Goal: Information Seeking & Learning: Learn about a topic

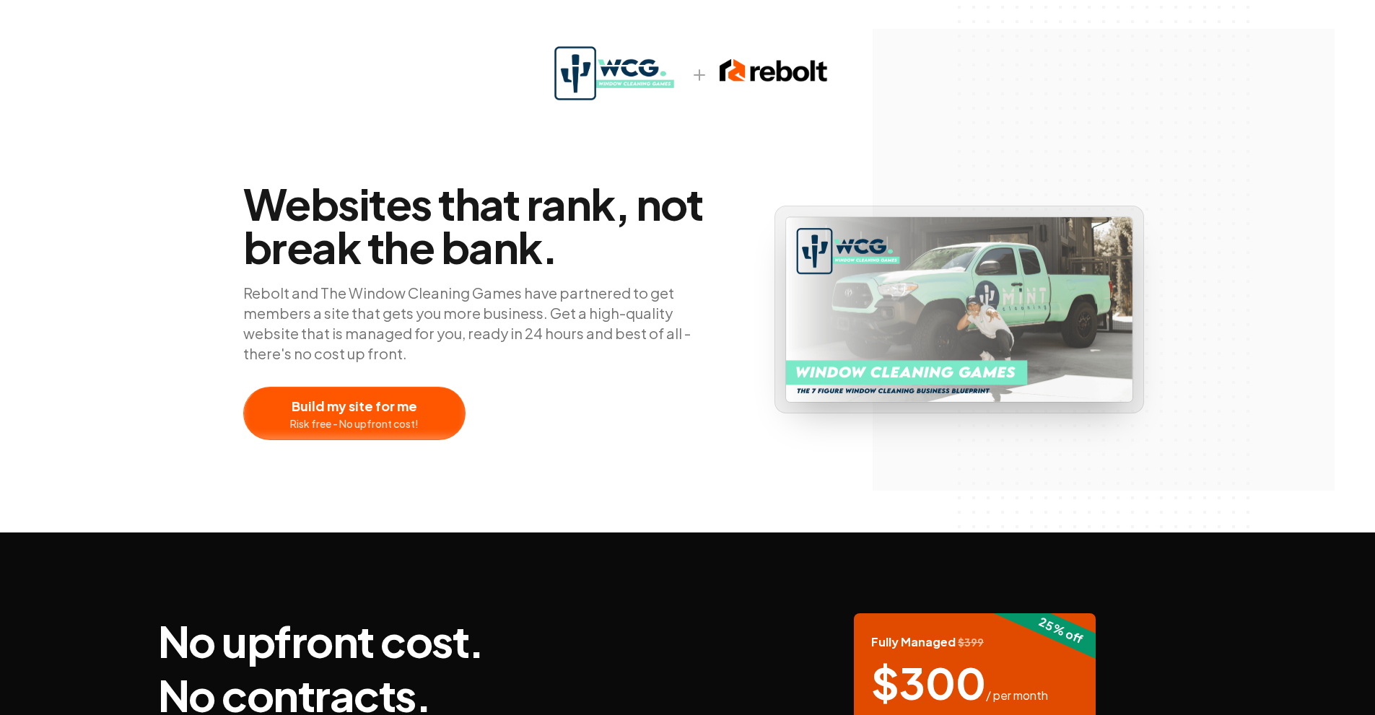
click at [432, 422] on div at bounding box center [354, 414] width 221 height 52
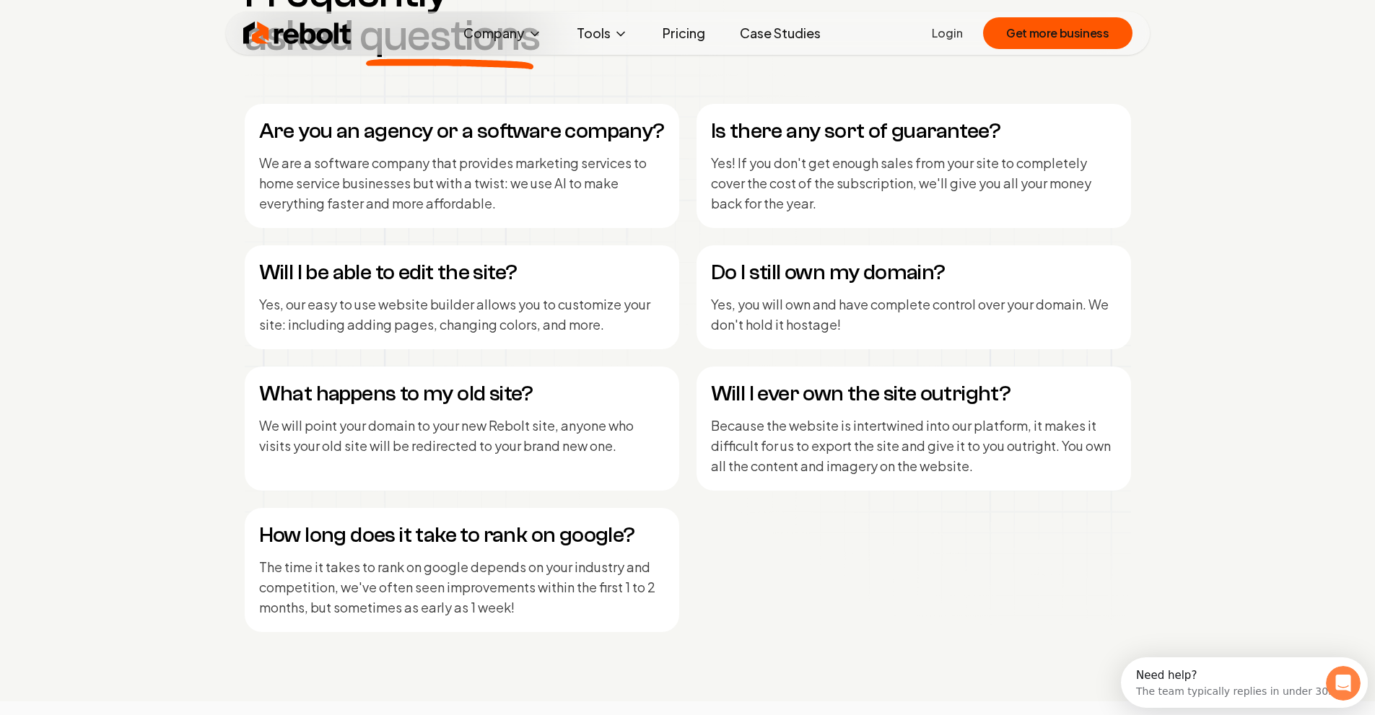
click at [665, 33] on link "Pricing" at bounding box center [684, 33] width 66 height 29
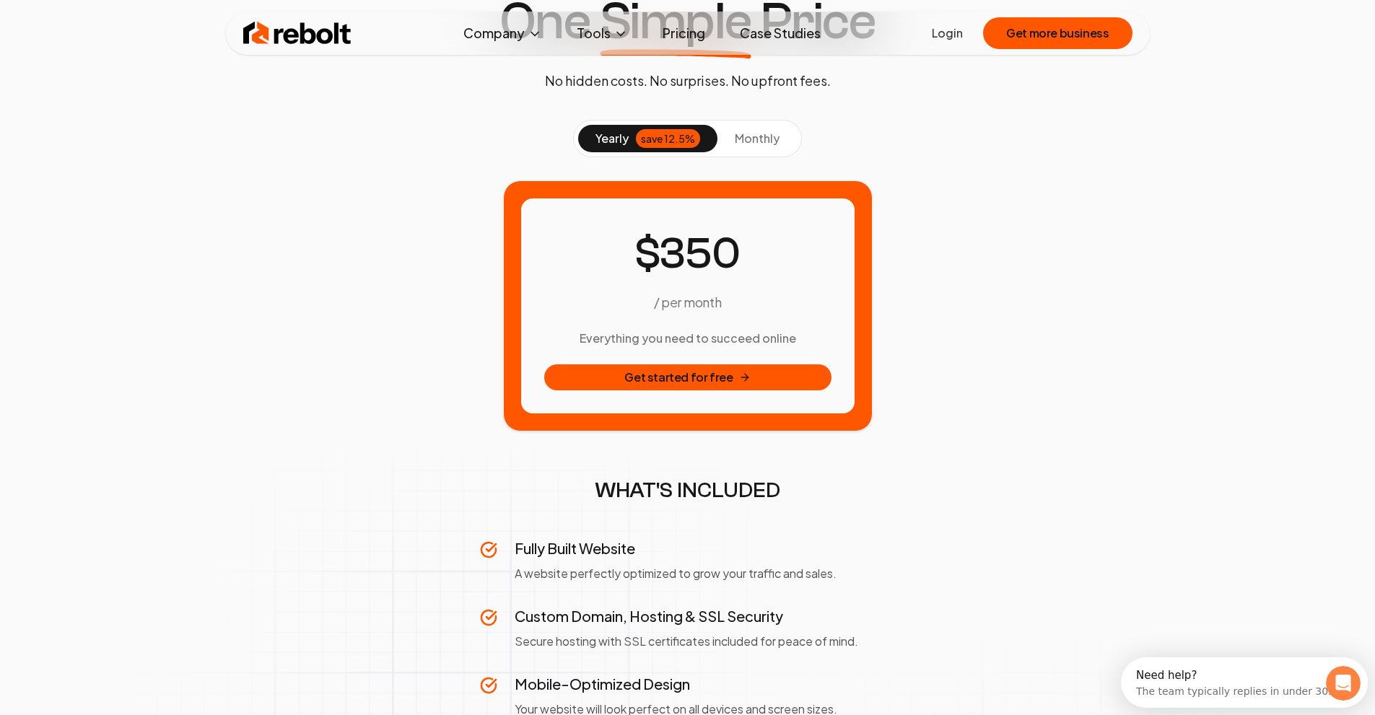
scroll to position [72, 0]
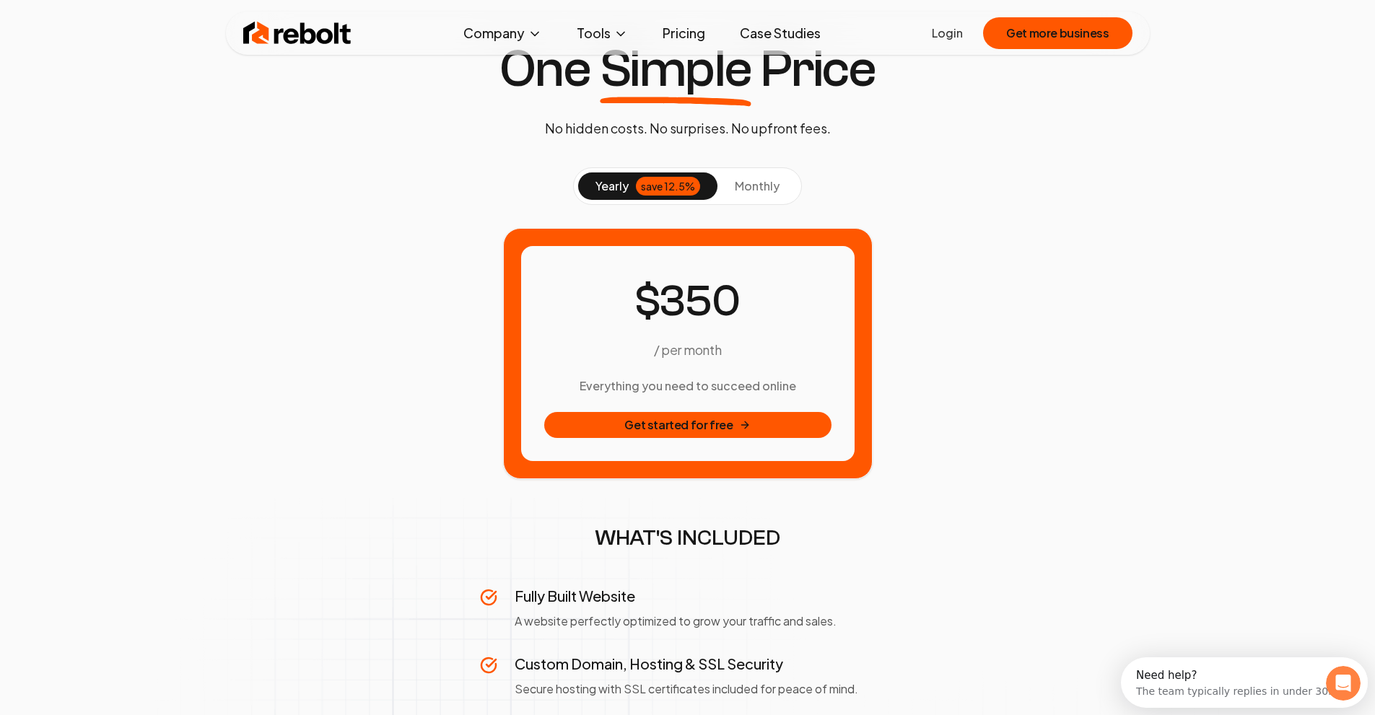
click at [740, 188] on span "monthly" at bounding box center [757, 185] width 45 height 15
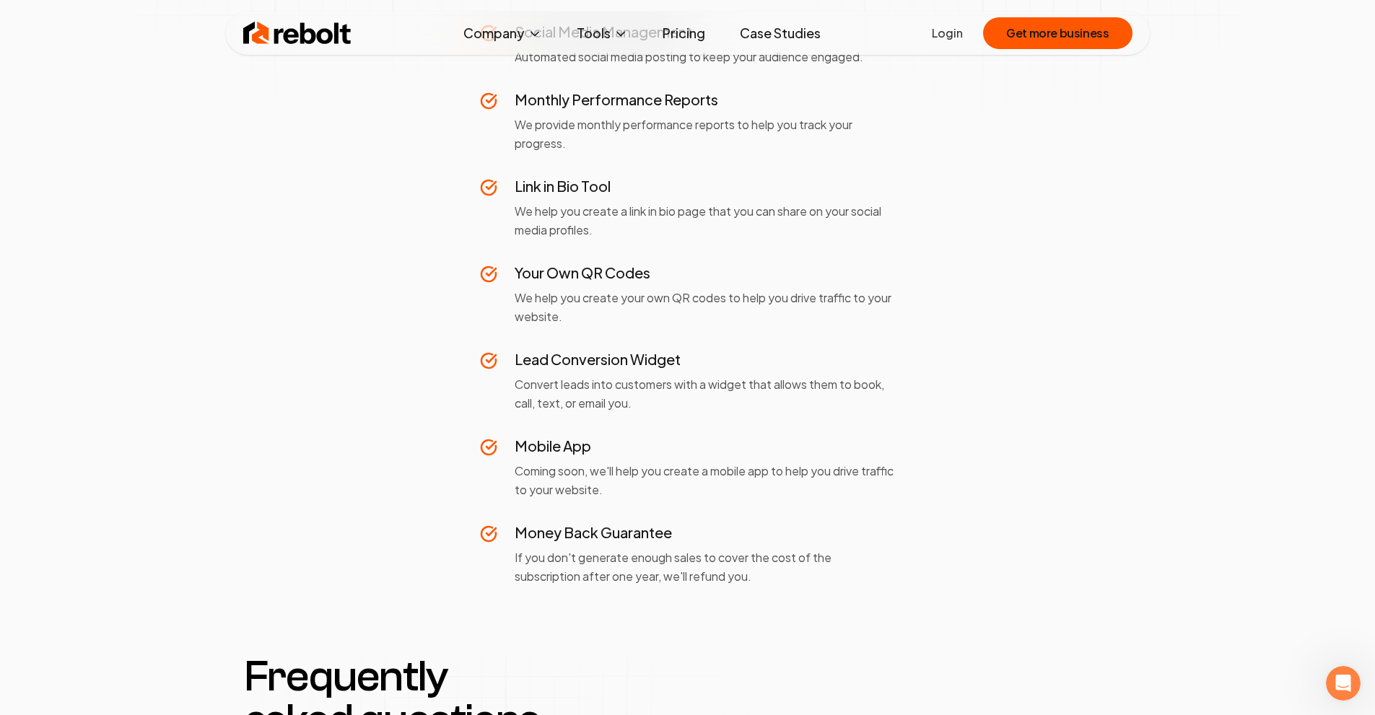
scroll to position [1083, 0]
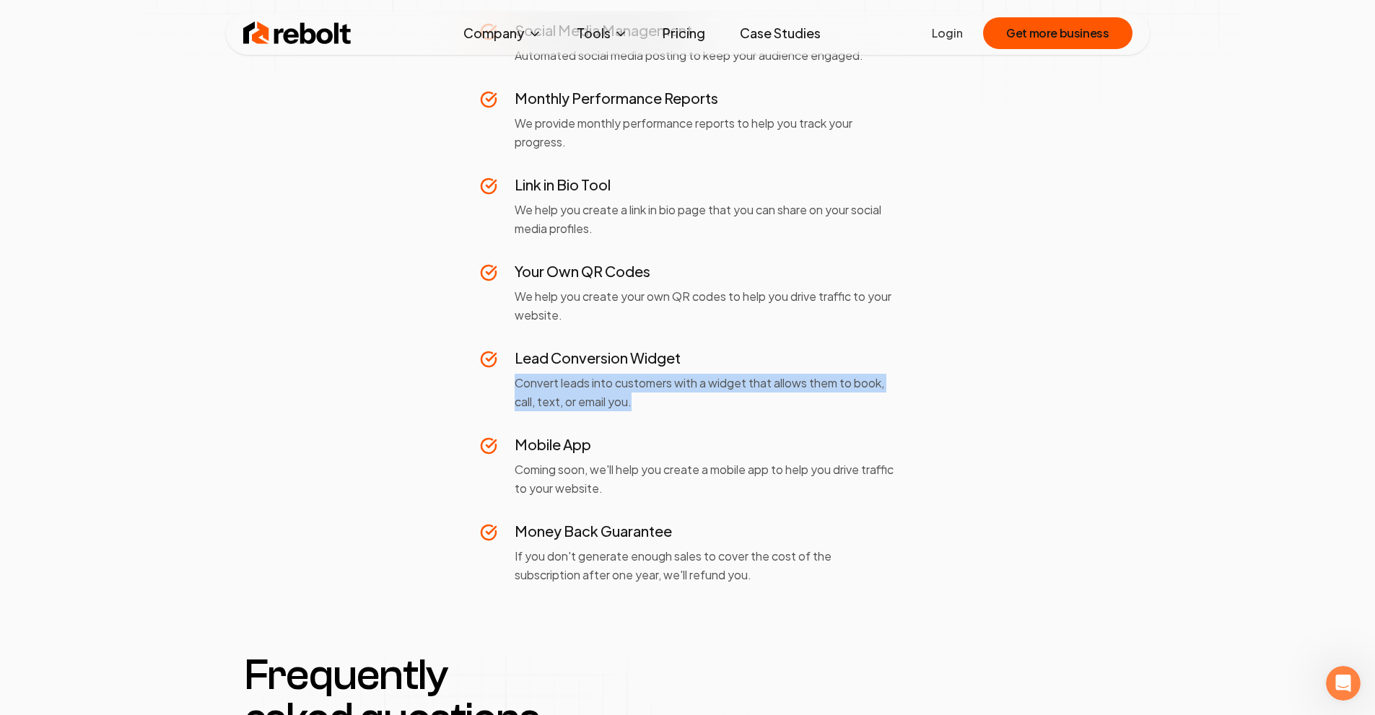
drag, startPoint x: 658, startPoint y: 406, endPoint x: 511, endPoint y: 383, distance: 149.2
click at [511, 383] on div "Lead Conversion Widget Convert leads into customers with a widget that allows t…" at bounding box center [688, 380] width 416 height 64
click at [510, 383] on div "Lead Conversion Widget Convert leads into customers with a widget that allows t…" at bounding box center [688, 380] width 416 height 64
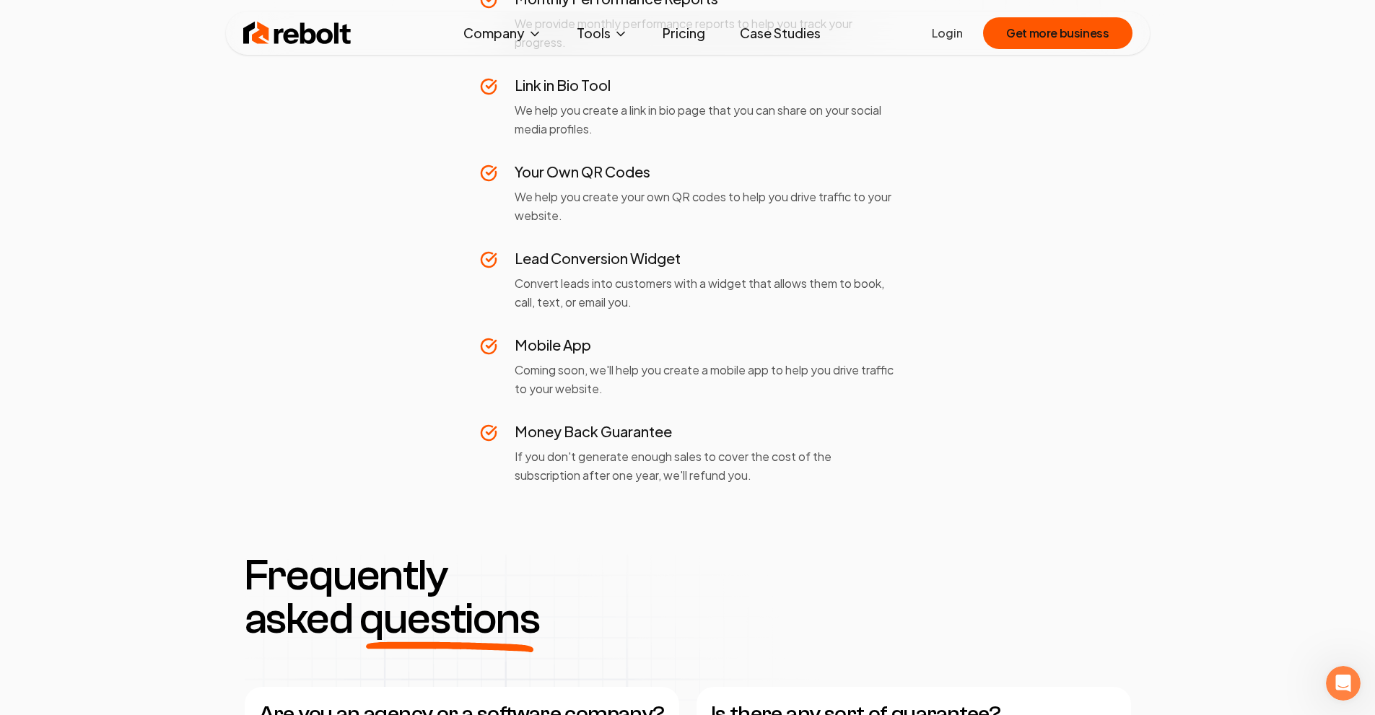
scroll to position [1227, 0]
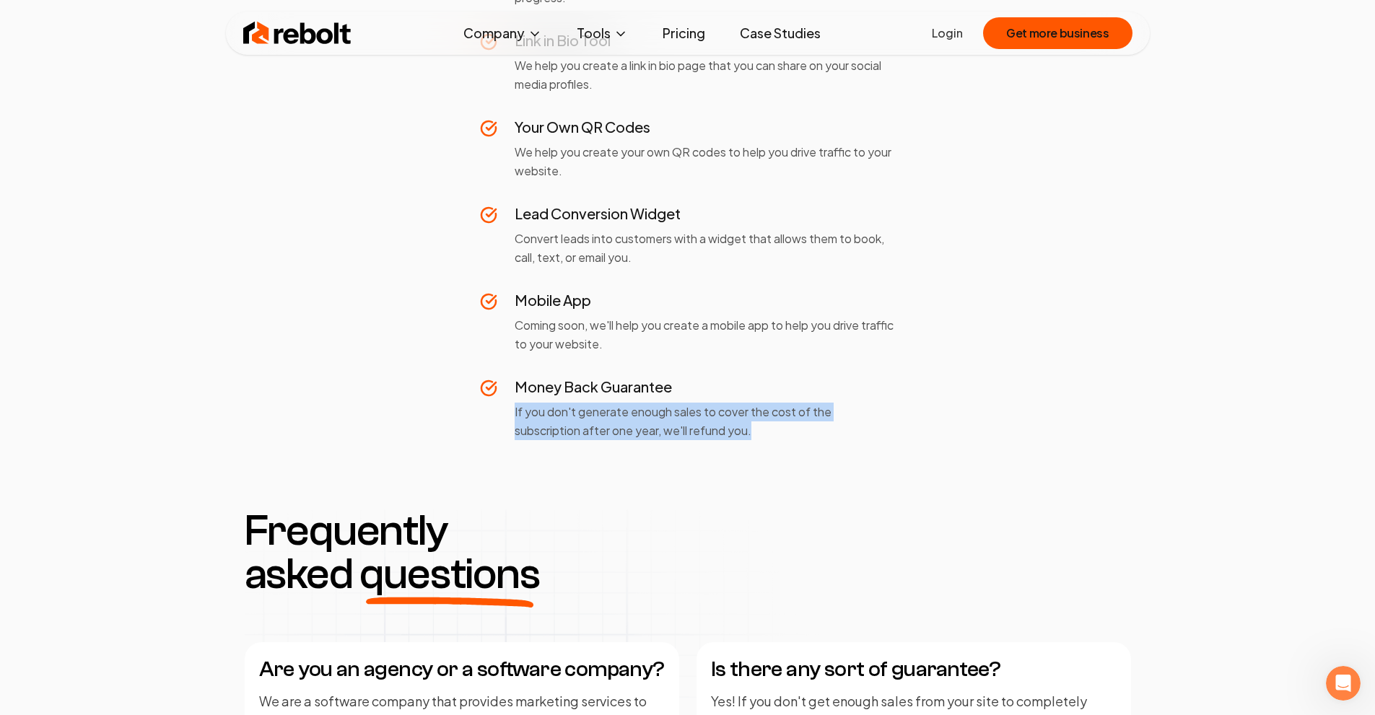
drag, startPoint x: 756, startPoint y: 427, endPoint x: 508, endPoint y: 413, distance: 248.0
click at [508, 413] on div "Money Back Guarantee If you don't generate enough sales to cover the cost of th…" at bounding box center [688, 409] width 416 height 64
click at [510, 409] on div "Money Back Guarantee If you don't generate enough sales to cover the cost of th…" at bounding box center [688, 409] width 416 height 64
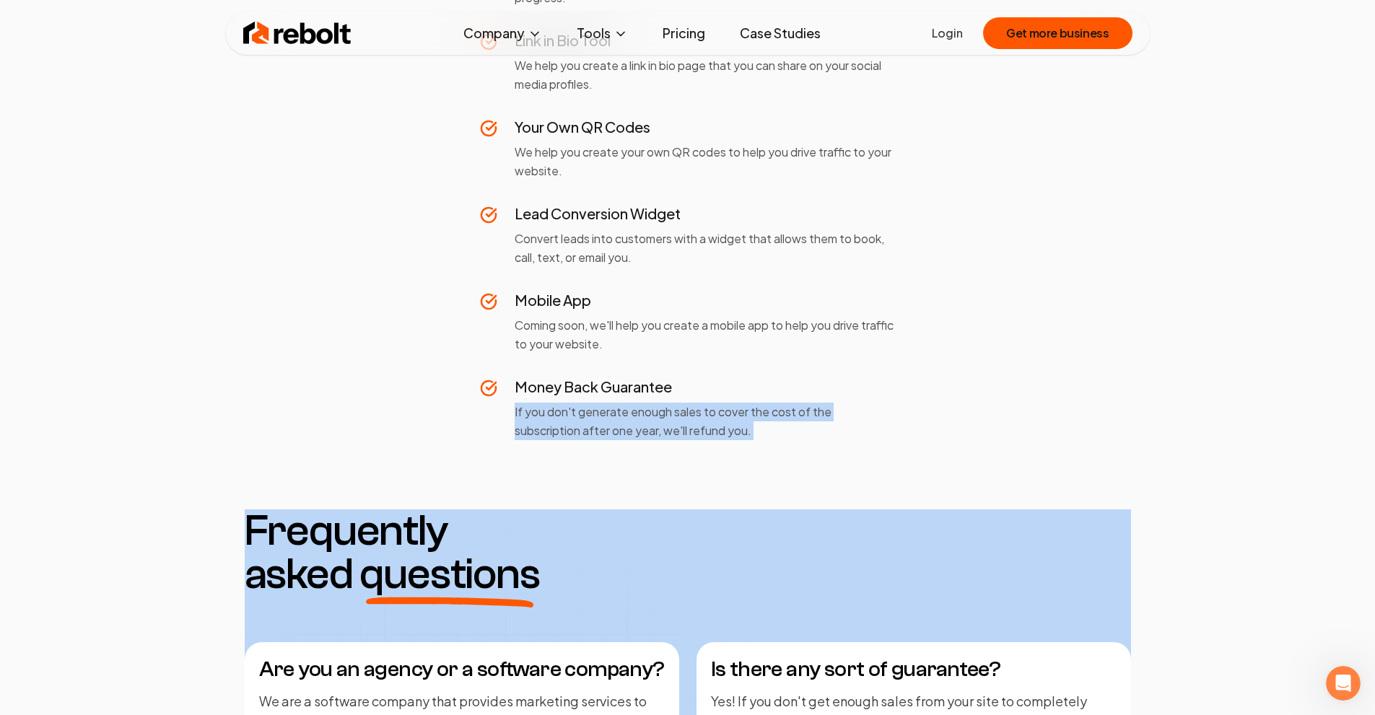
drag, startPoint x: 510, startPoint y: 409, endPoint x: 782, endPoint y: 437, distance: 272.9
click at [782, 437] on div "Money Back Guarantee If you don't generate enough sales to cover the cost of th…" at bounding box center [688, 409] width 416 height 64
click at [782, 437] on p "If you don't generate enough sales to cover the cost of the subscription after …" at bounding box center [705, 422] width 381 height 38
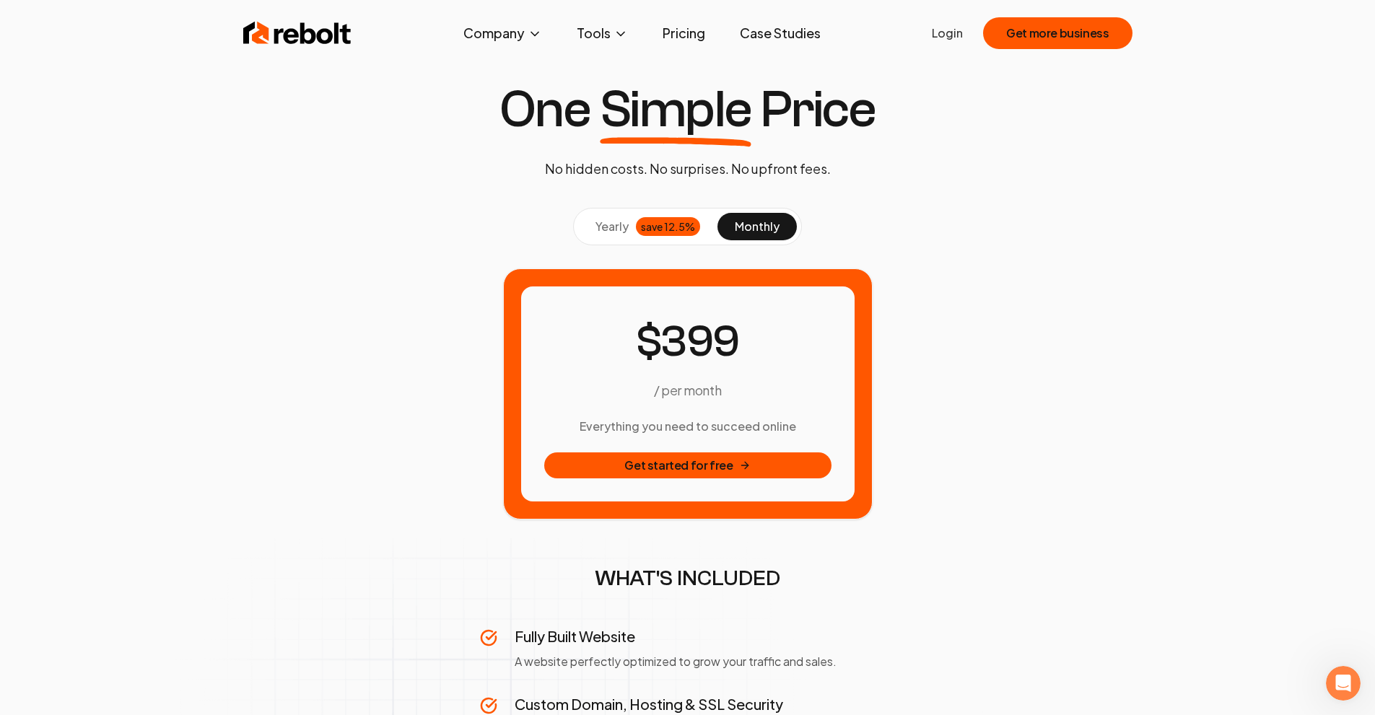
scroll to position [0, 0]
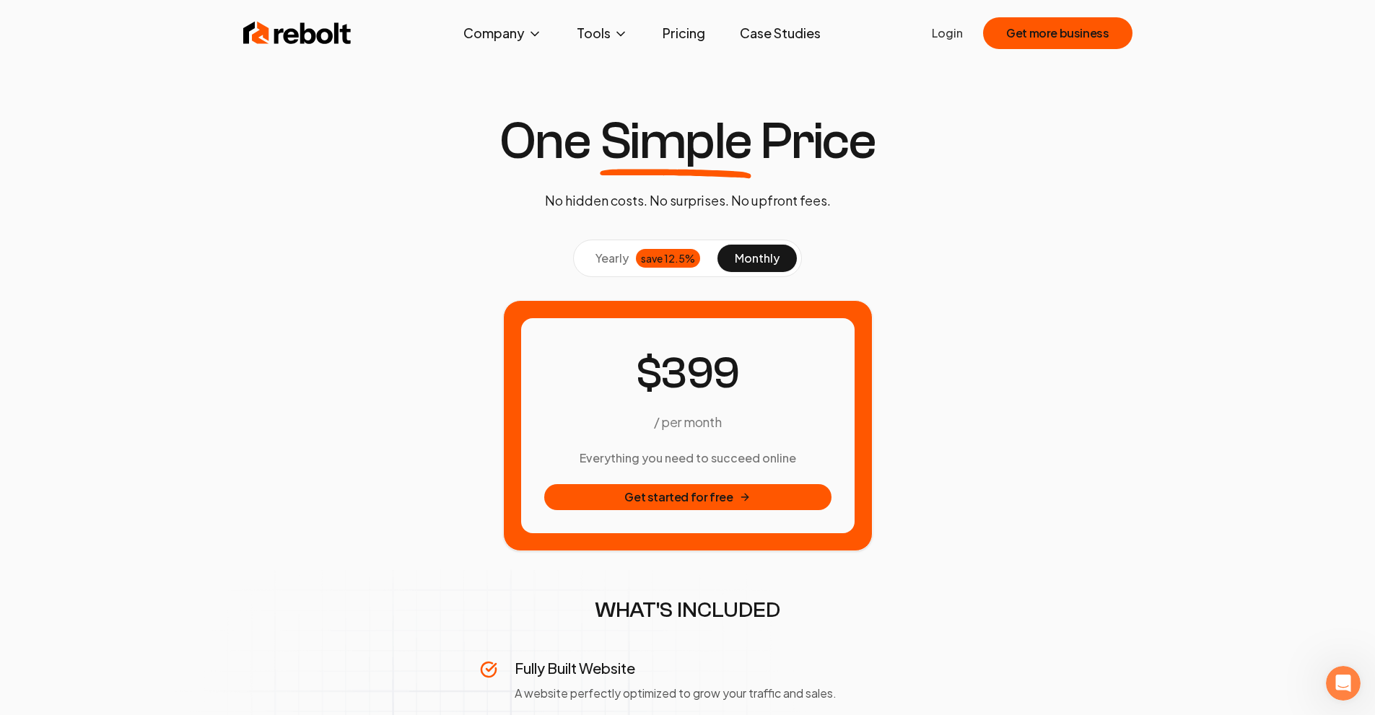
click at [633, 248] on button "yearly save 12.5%" at bounding box center [647, 258] width 139 height 27
click at [775, 250] on span "monthly" at bounding box center [757, 257] width 45 height 15
click at [665, 270] on button "yearly save 12.5%" at bounding box center [647, 258] width 139 height 27
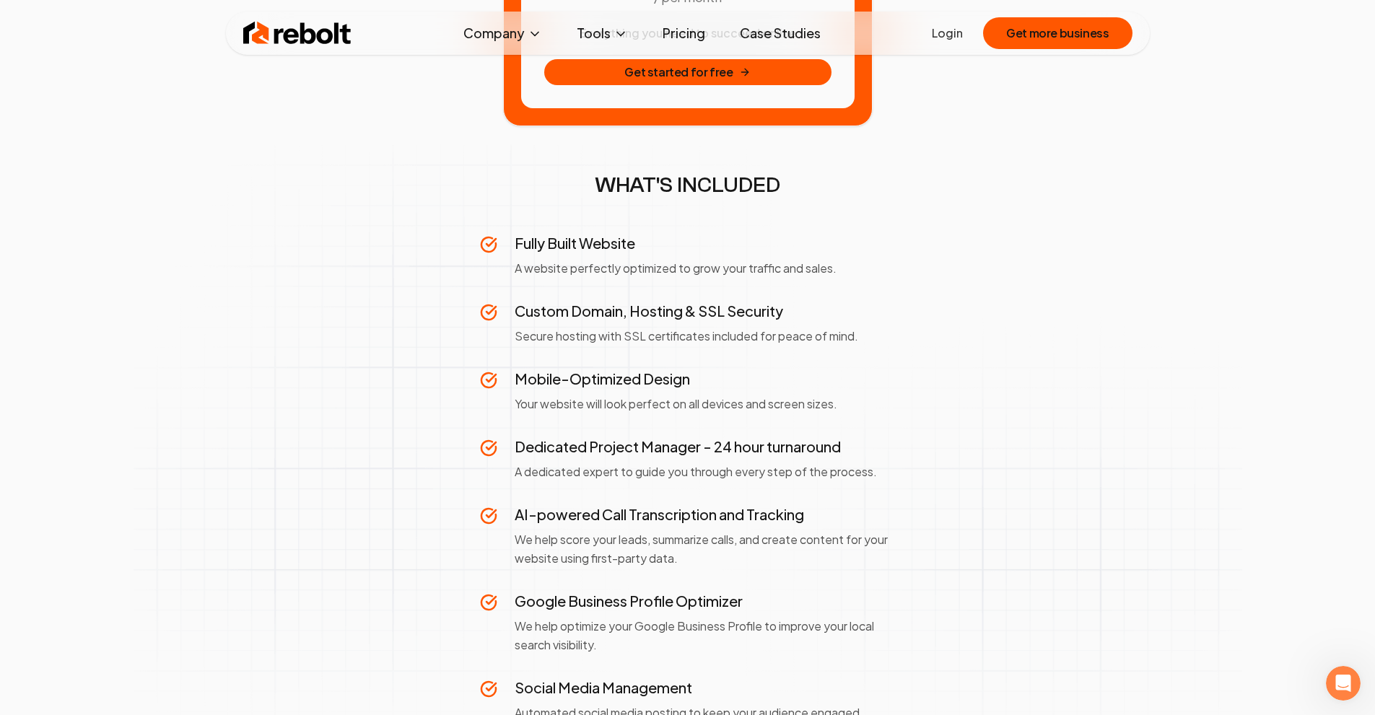
scroll to position [433, 0]
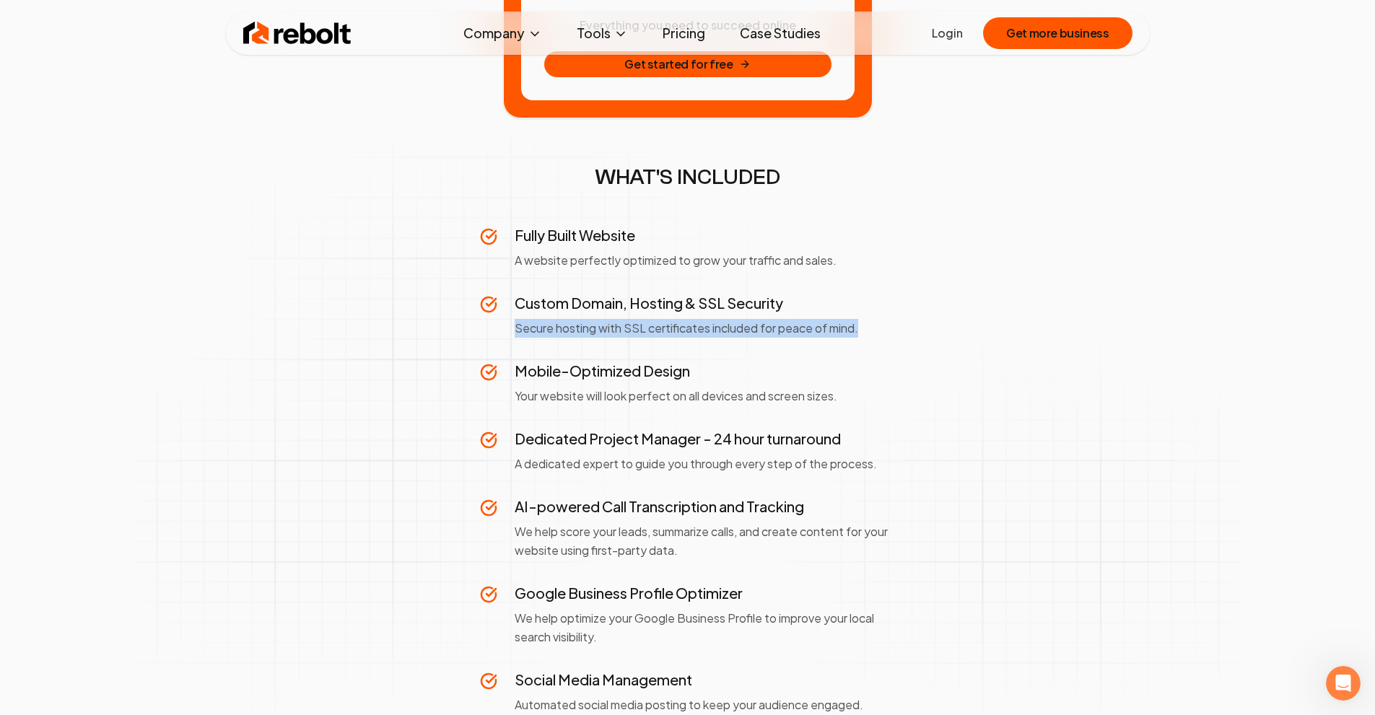
drag, startPoint x: 517, startPoint y: 328, endPoint x: 875, endPoint y: 334, distance: 358.0
click at [875, 334] on p "Secure hosting with SSL certificates included for peace of mind." at bounding box center [705, 328] width 381 height 19
drag, startPoint x: 875, startPoint y: 334, endPoint x: 509, endPoint y: 334, distance: 365.9
click at [509, 334] on div "Custom Domain, Hosting & SSL Security Secure hosting with SSL certificates incl…" at bounding box center [688, 315] width 416 height 45
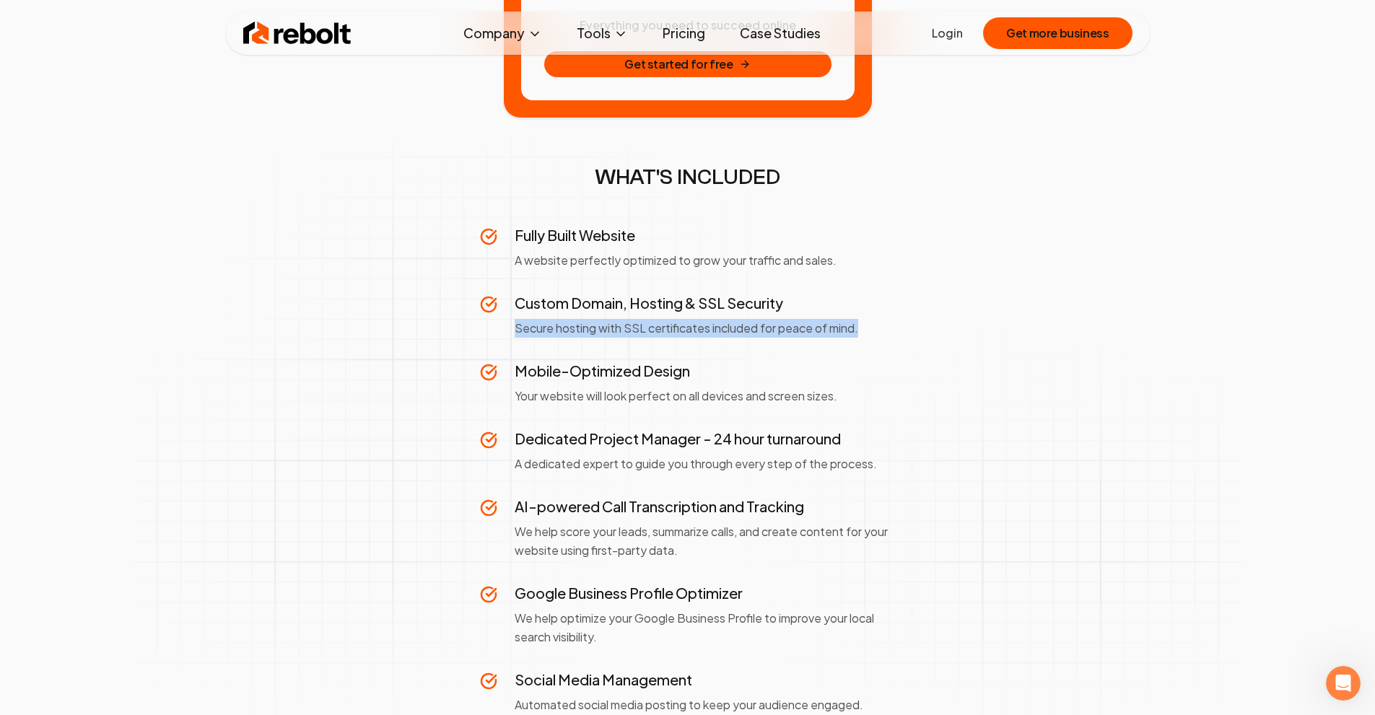
click at [509, 334] on div "Custom Domain, Hosting & SSL Security Secure hosting with SSL certificates incl…" at bounding box center [688, 315] width 416 height 45
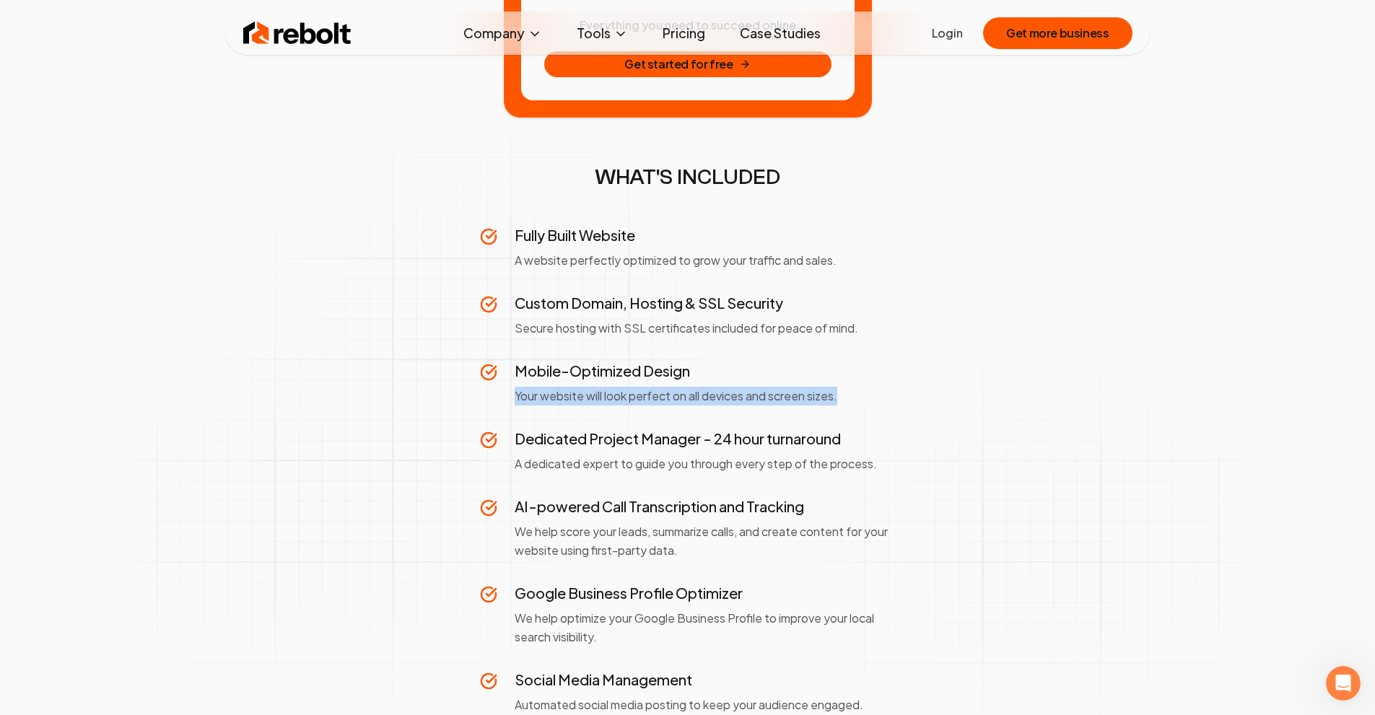
drag, startPoint x: 510, startPoint y: 395, endPoint x: 879, endPoint y: 399, distance: 369.6
click at [879, 399] on div "Mobile-Optimized Design Your website will look perfect on all devices and scree…" at bounding box center [688, 383] width 416 height 45
click at [879, 399] on p "Your website will look perfect on all devices and screen sizes." at bounding box center [705, 396] width 381 height 19
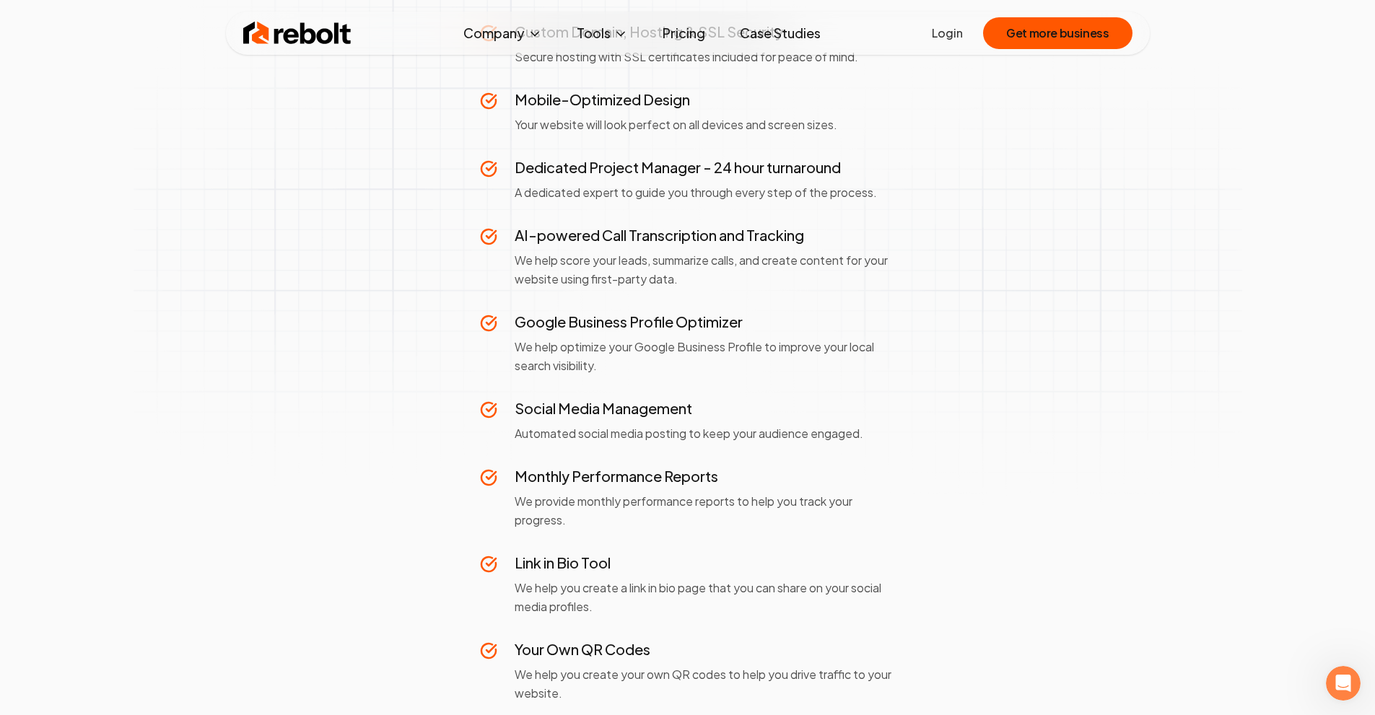
scroll to position [722, 0]
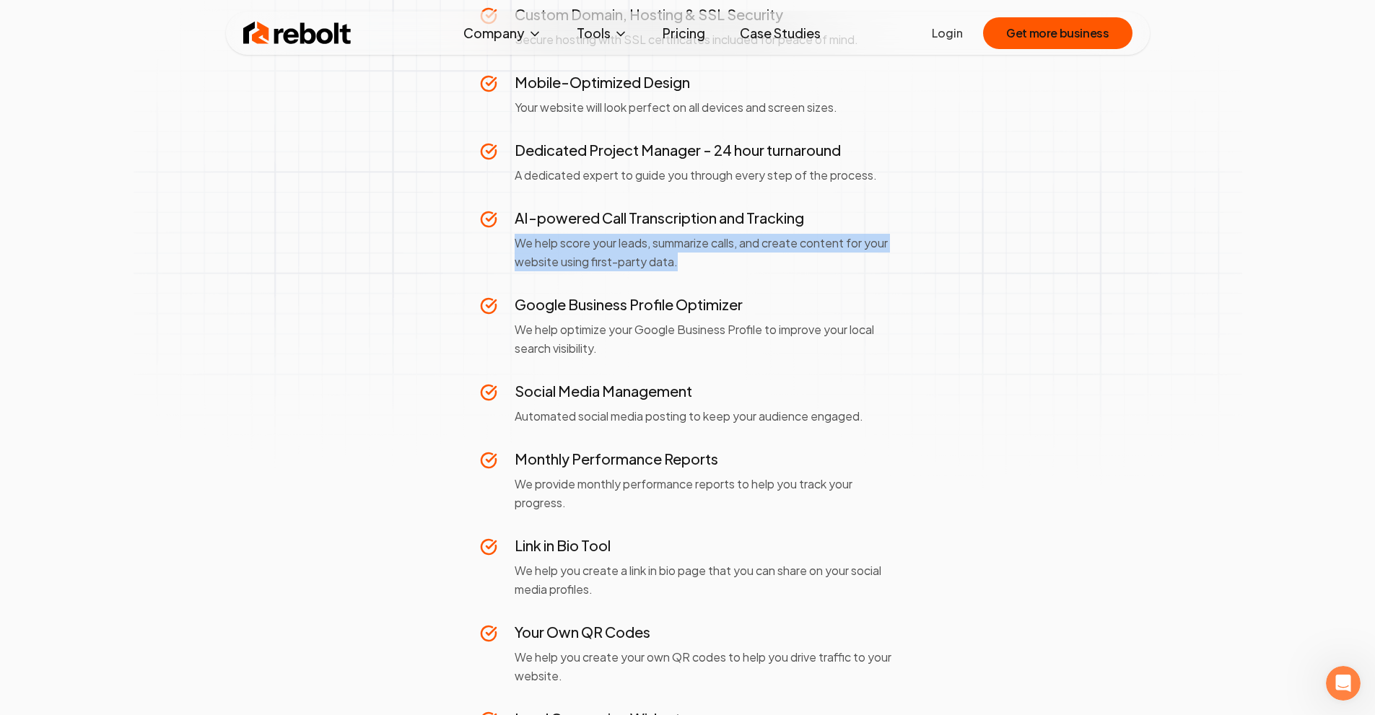
drag, startPoint x: 655, startPoint y: 264, endPoint x: 498, endPoint y: 246, distance: 158.4
click at [498, 246] on div "Fully Built Website A website perfectly optimized to grow your traffic and sale…" at bounding box center [688, 440] width 416 height 1009
click at [498, 245] on div "AI-powered Call Transcription and Tracking We help score your leads, summarize …" at bounding box center [688, 240] width 416 height 64
drag, startPoint x: 564, startPoint y: 250, endPoint x: 704, endPoint y: 275, distance: 143.0
click at [704, 275] on div "Fully Built Website A website perfectly optimized to grow your traffic and sale…" at bounding box center [688, 440] width 416 height 1009
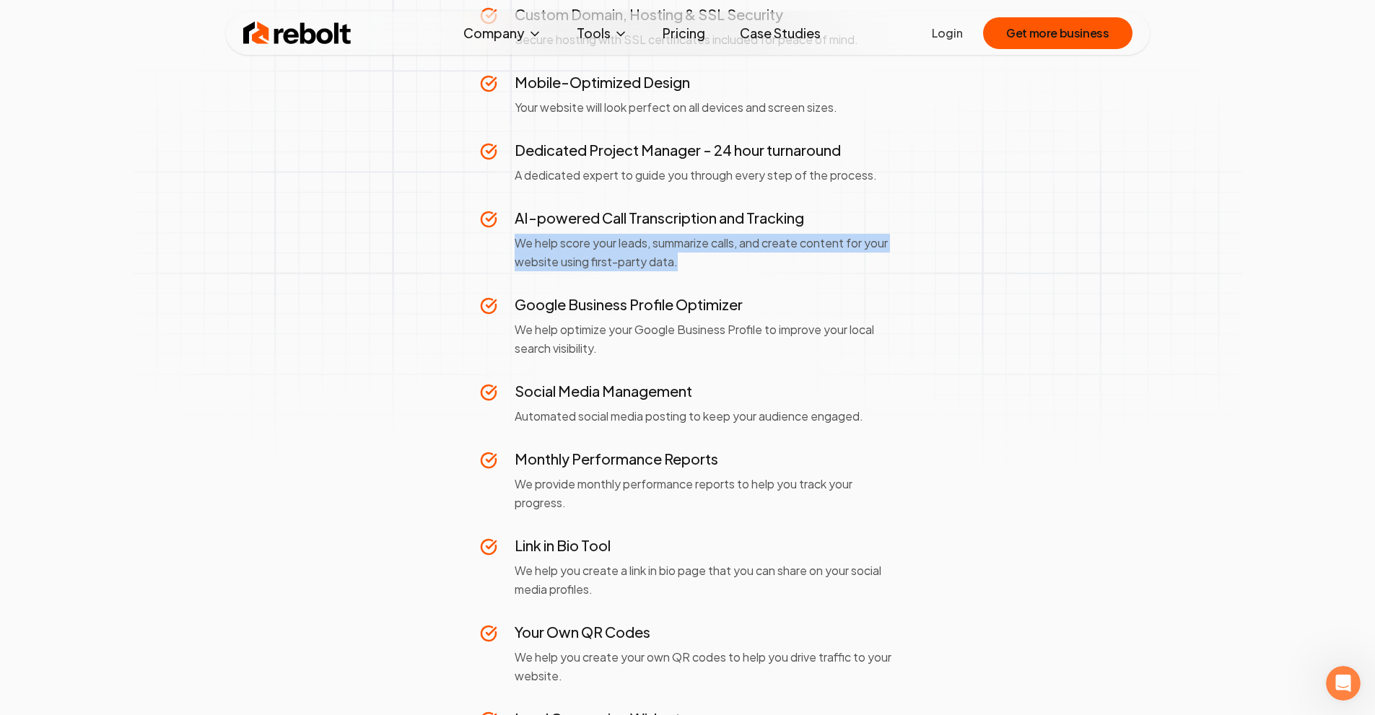
click at [704, 275] on div "Fully Built Website A website perfectly optimized to grow your traffic and sale…" at bounding box center [688, 440] width 416 height 1009
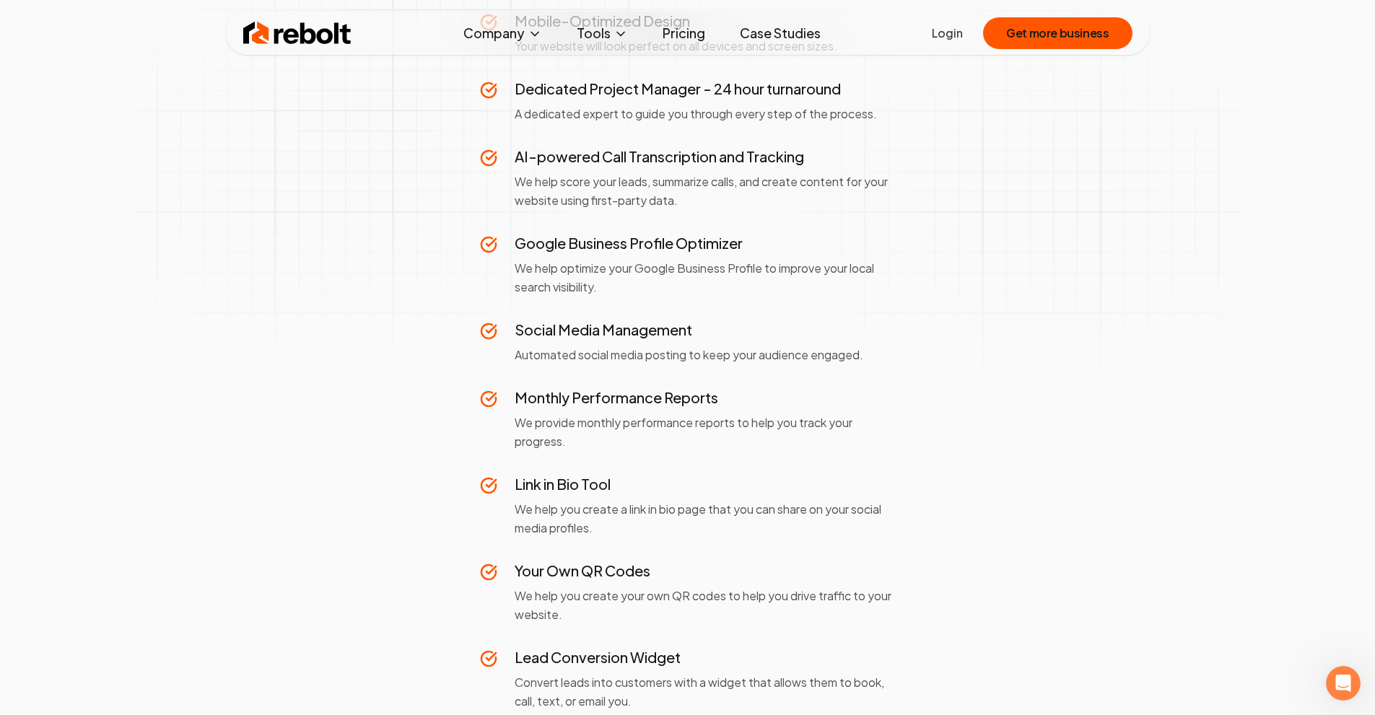
scroll to position [794, 0]
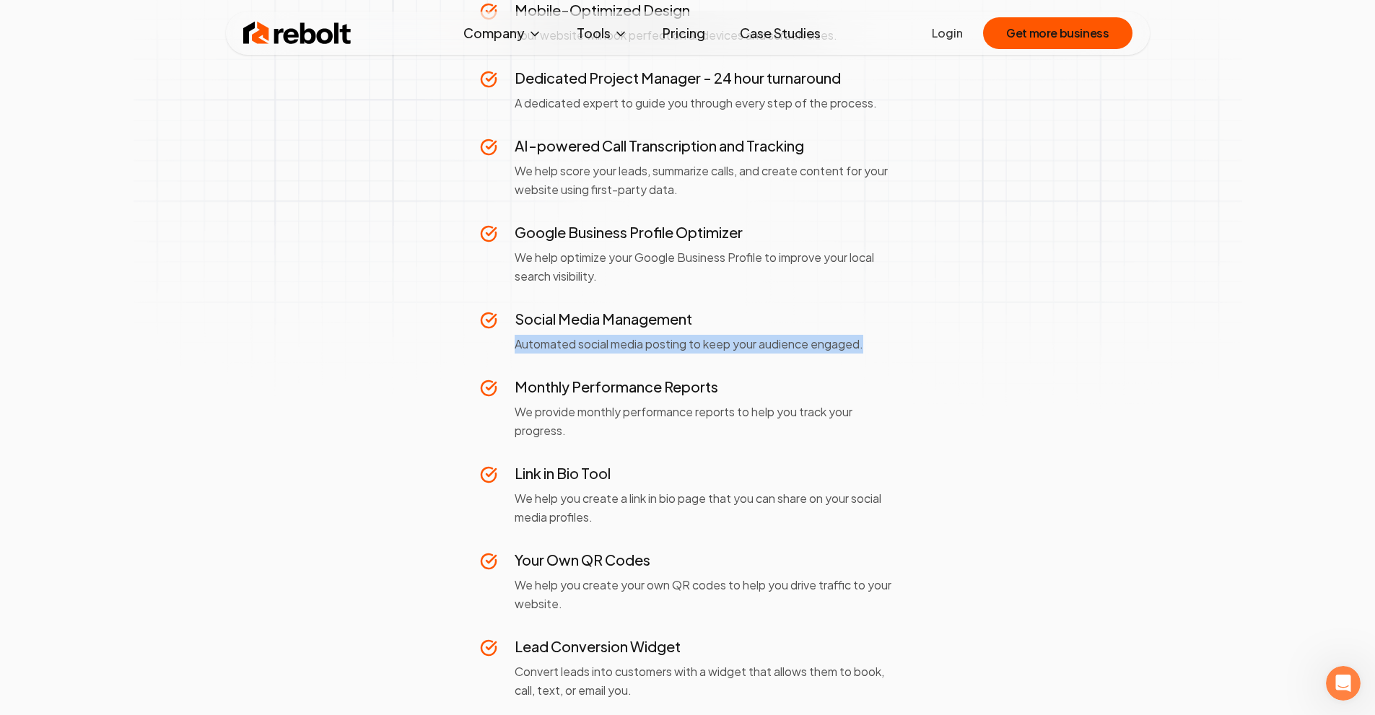
drag, startPoint x: 507, startPoint y: 333, endPoint x: 915, endPoint y: 350, distance: 408.8
click at [915, 350] on section "yearly save 12.5% monthly / per month Everything you need to succeed online Get…" at bounding box center [687, 160] width 901 height 1428
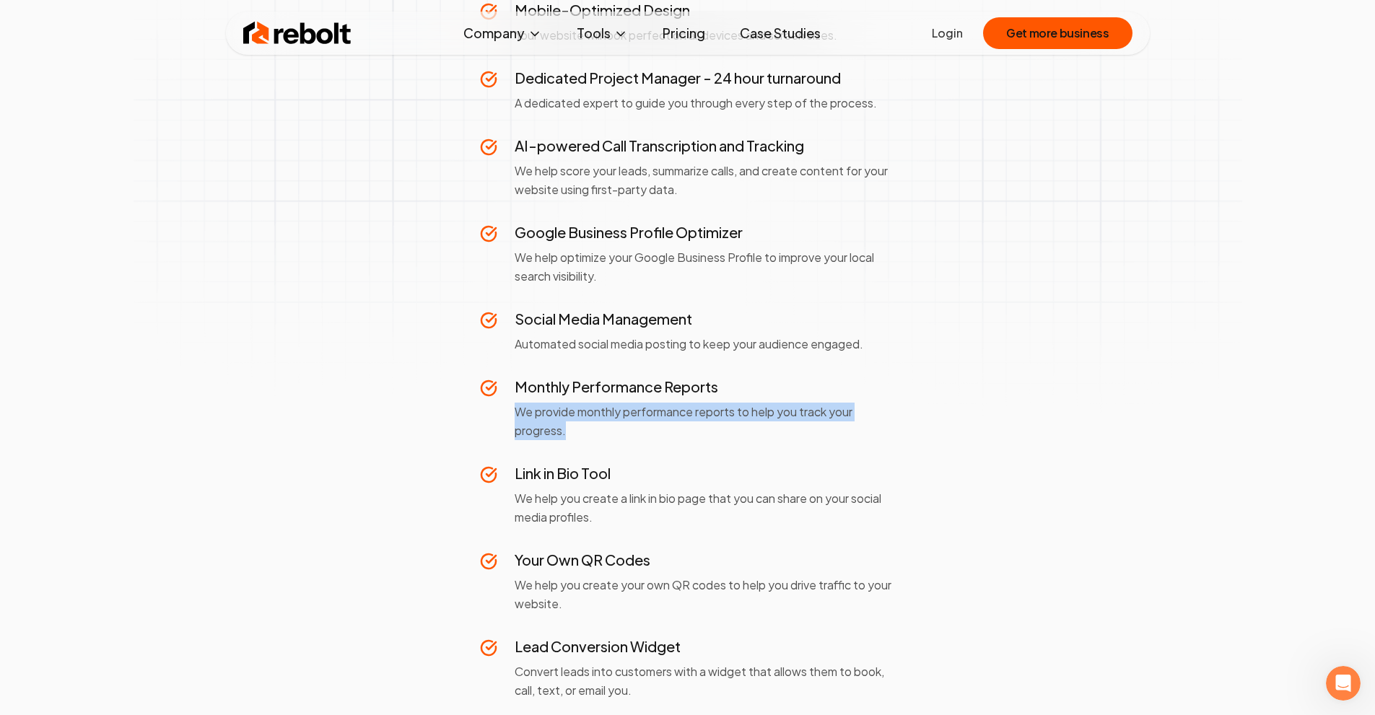
drag, startPoint x: 507, startPoint y: 414, endPoint x: 632, endPoint y: 430, distance: 126.0
click at [632, 430] on div "Monthly Performance Reports We provide monthly performance reports to help you …" at bounding box center [688, 409] width 416 height 64
click at [632, 430] on p "We provide monthly performance reports to help you track your progress." at bounding box center [705, 422] width 381 height 38
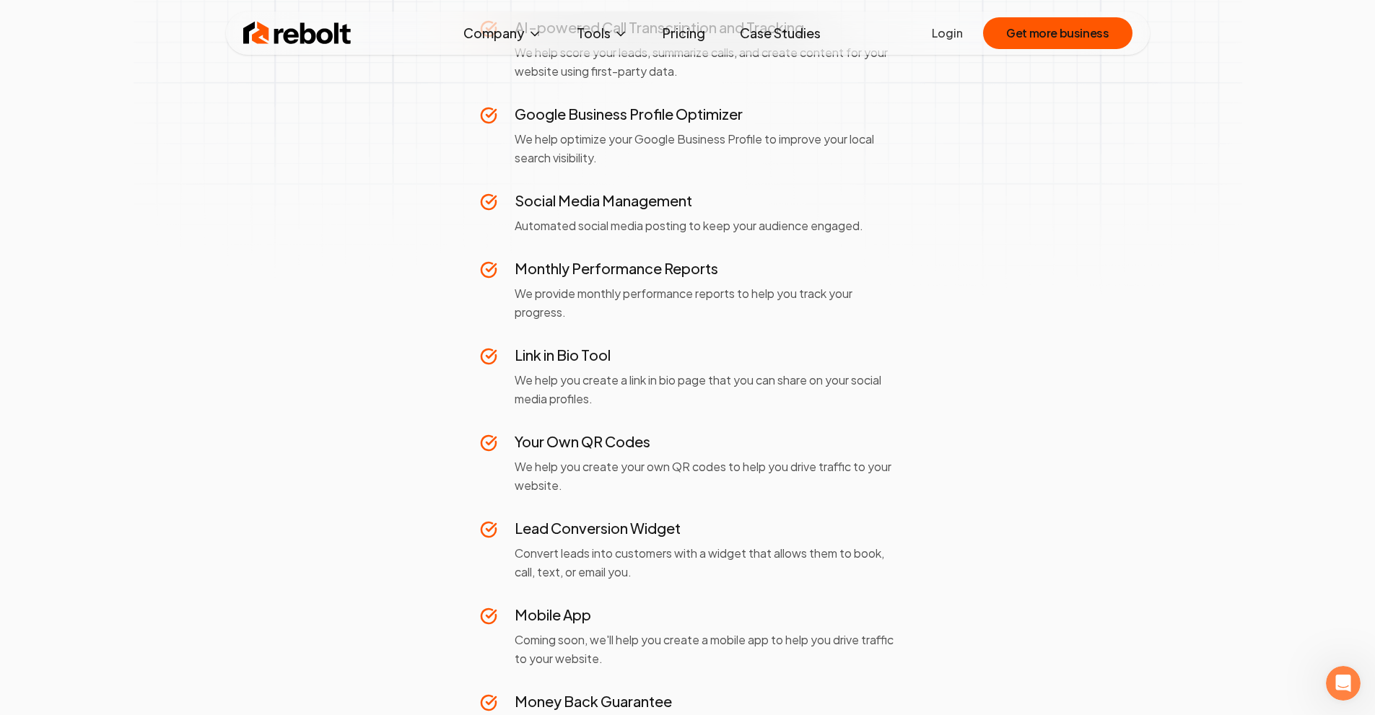
scroll to position [938, 0]
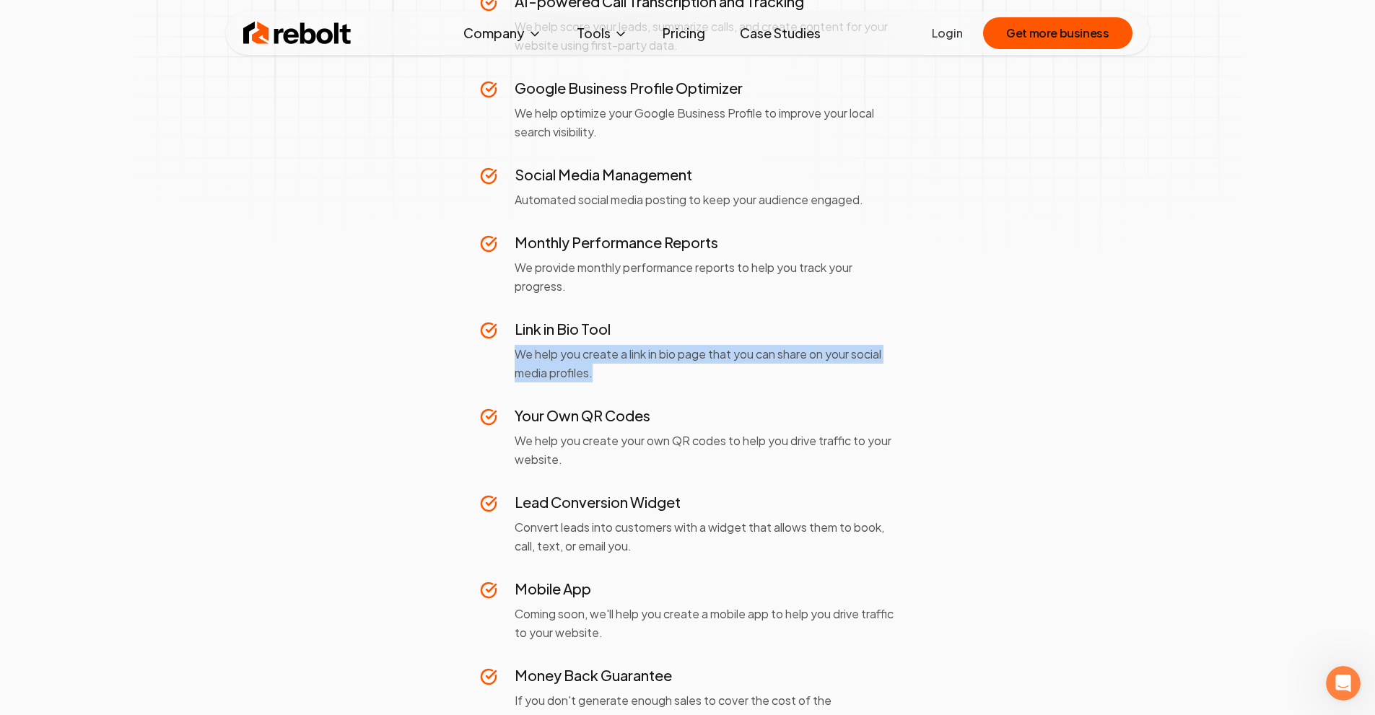
drag, startPoint x: 605, startPoint y: 371, endPoint x: 501, endPoint y: 359, distance: 104.7
click at [501, 359] on div "Link in Bio Tool We help you create a link in bio page that you can share on yo…" at bounding box center [688, 351] width 416 height 64
drag, startPoint x: 510, startPoint y: 351, endPoint x: 645, endPoint y: 373, distance: 136.7
click at [645, 373] on div "Link in Bio Tool We help you create a link in bio page that you can share on yo…" at bounding box center [688, 351] width 416 height 64
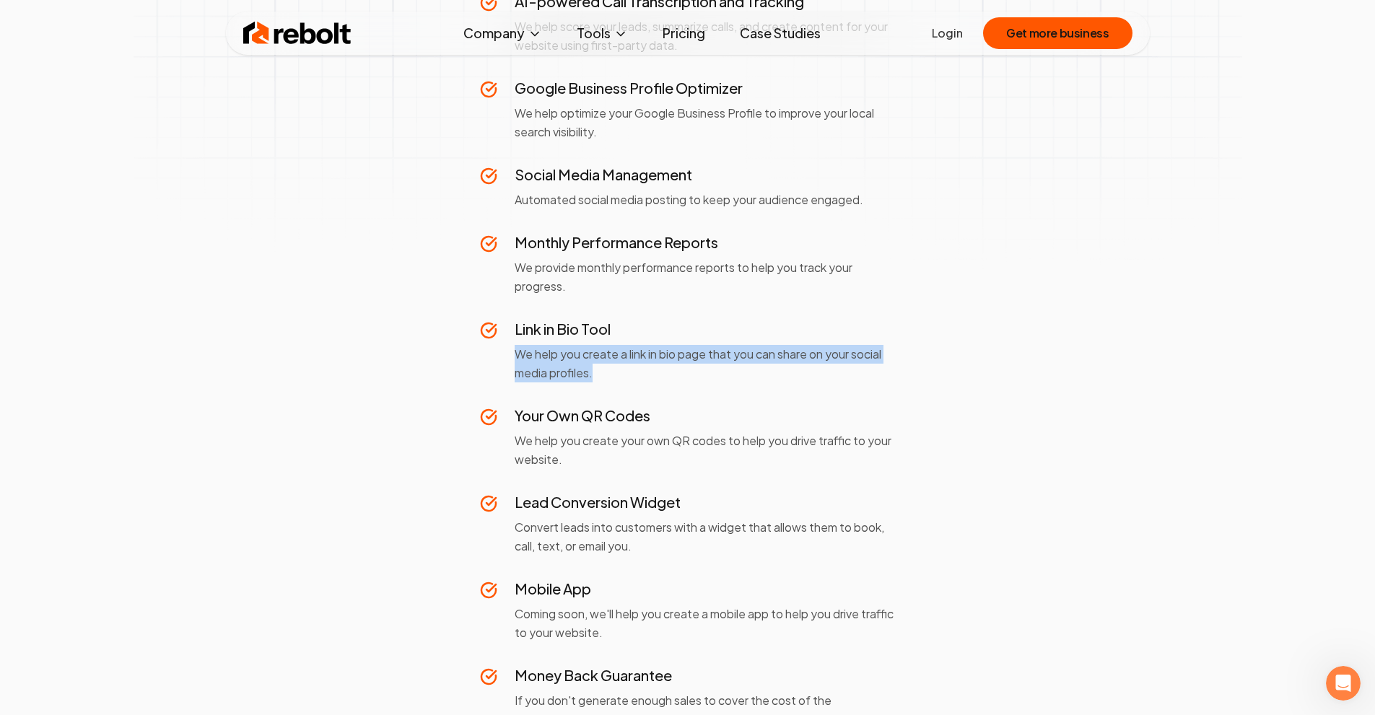
click at [645, 373] on p "We help you create a link in bio page that you can share on your social media p…" at bounding box center [705, 364] width 381 height 38
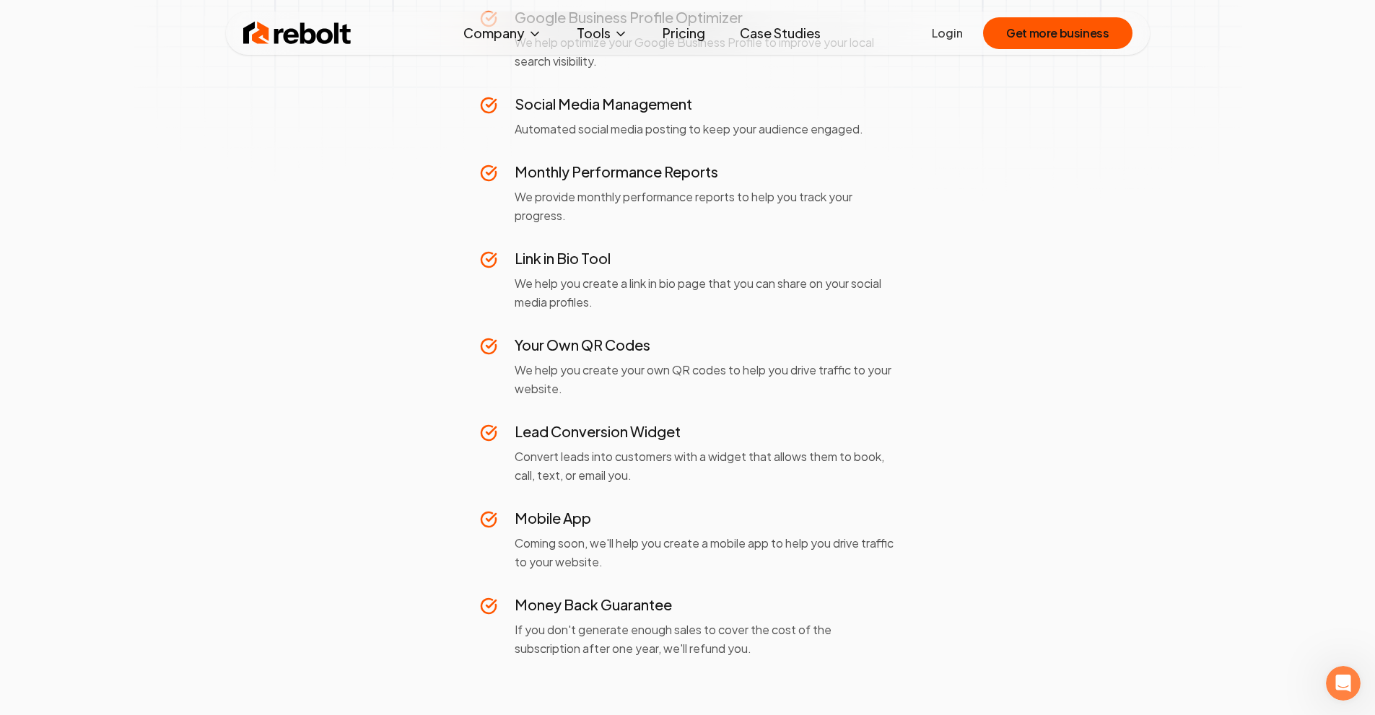
scroll to position [1010, 0]
drag, startPoint x: 640, startPoint y: 389, endPoint x: 502, endPoint y: 375, distance: 139.3
click at [502, 375] on div "Your Own QR Codes We help you create your own QR codes to help you drive traffi…" at bounding box center [688, 365] width 416 height 64
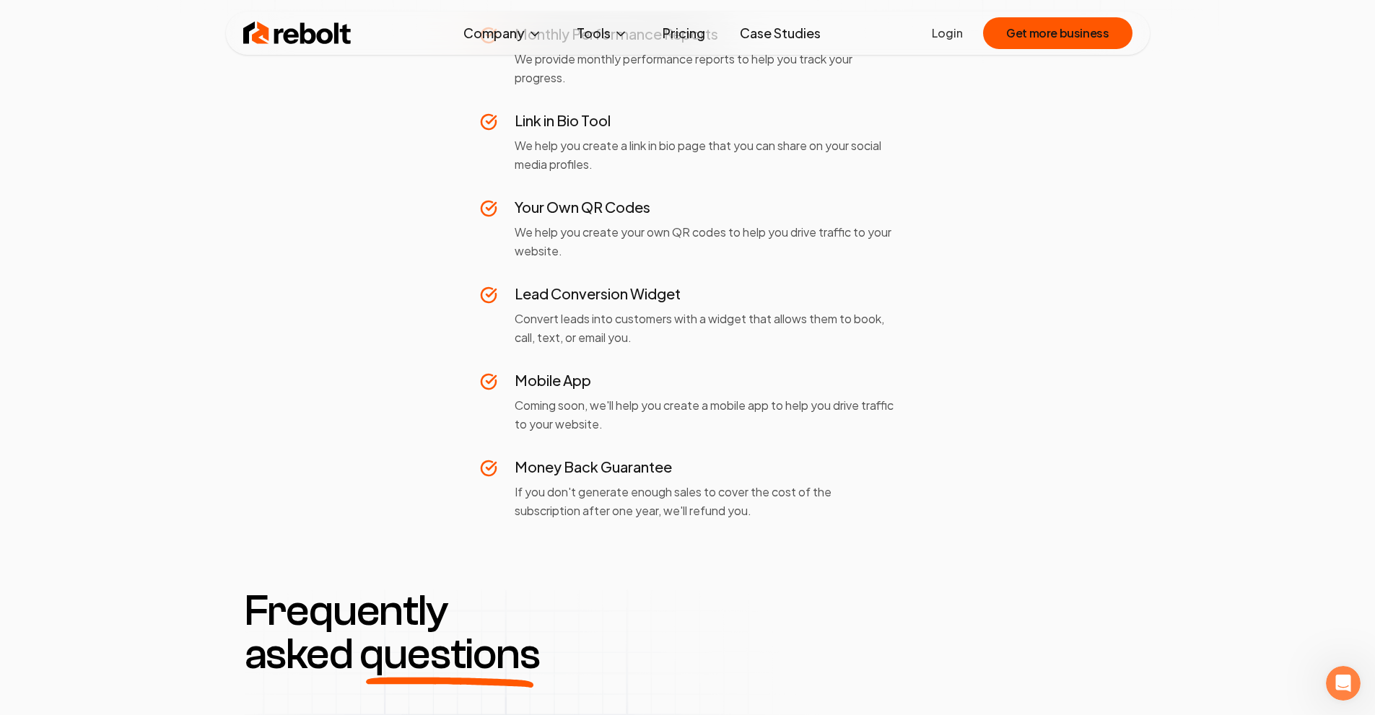
scroll to position [1155, 0]
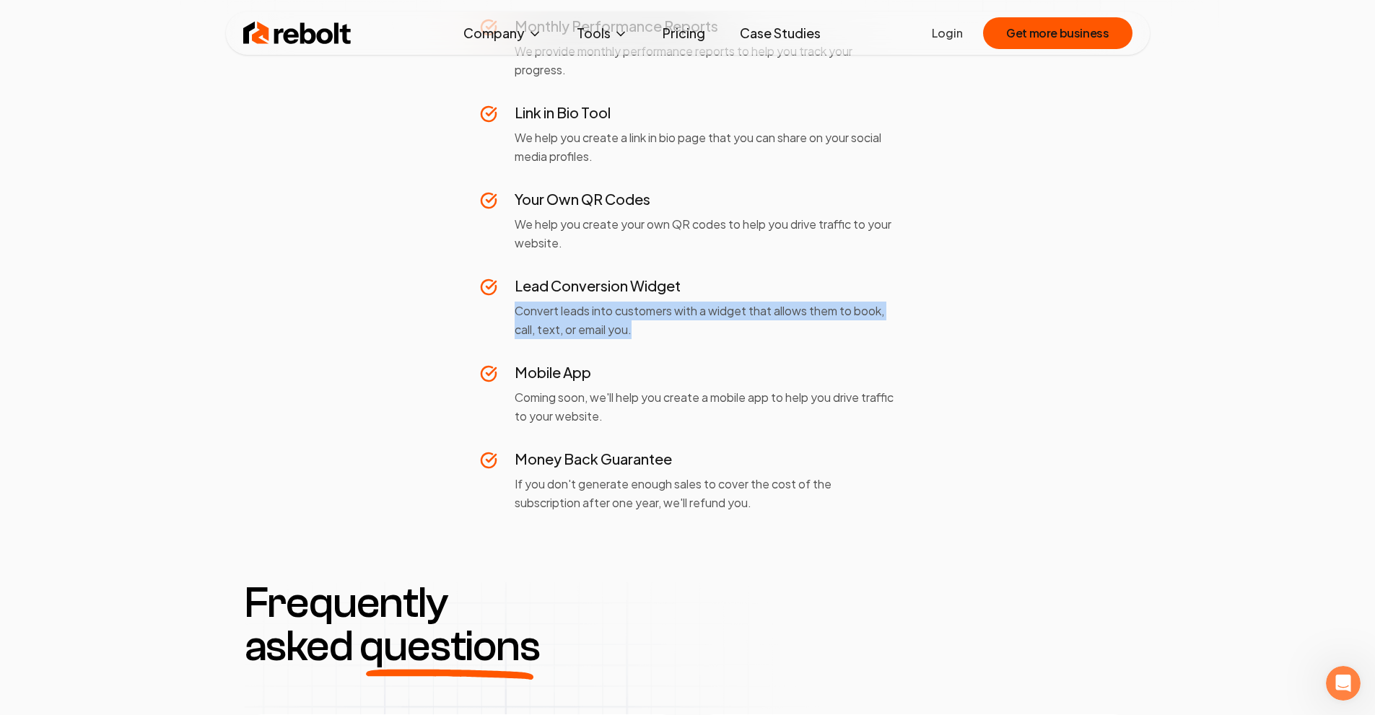
drag, startPoint x: 510, startPoint y: 307, endPoint x: 677, endPoint y: 336, distance: 170.0
click at [677, 336] on div "Lead Conversion Widget Convert leads into customers with a widget that allows t…" at bounding box center [688, 308] width 416 height 64
click at [677, 336] on p "Convert leads into customers with a widget that allows them to book, call, text…" at bounding box center [705, 321] width 381 height 38
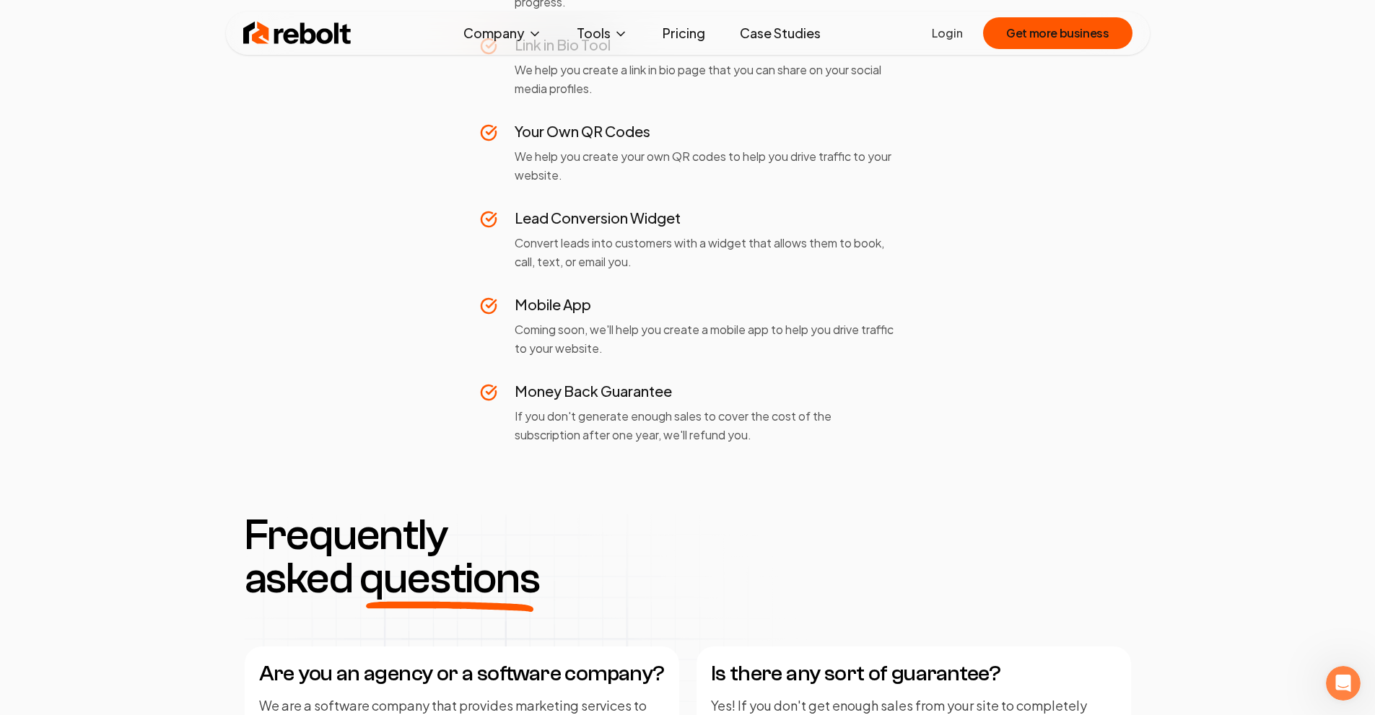
scroll to position [1227, 0]
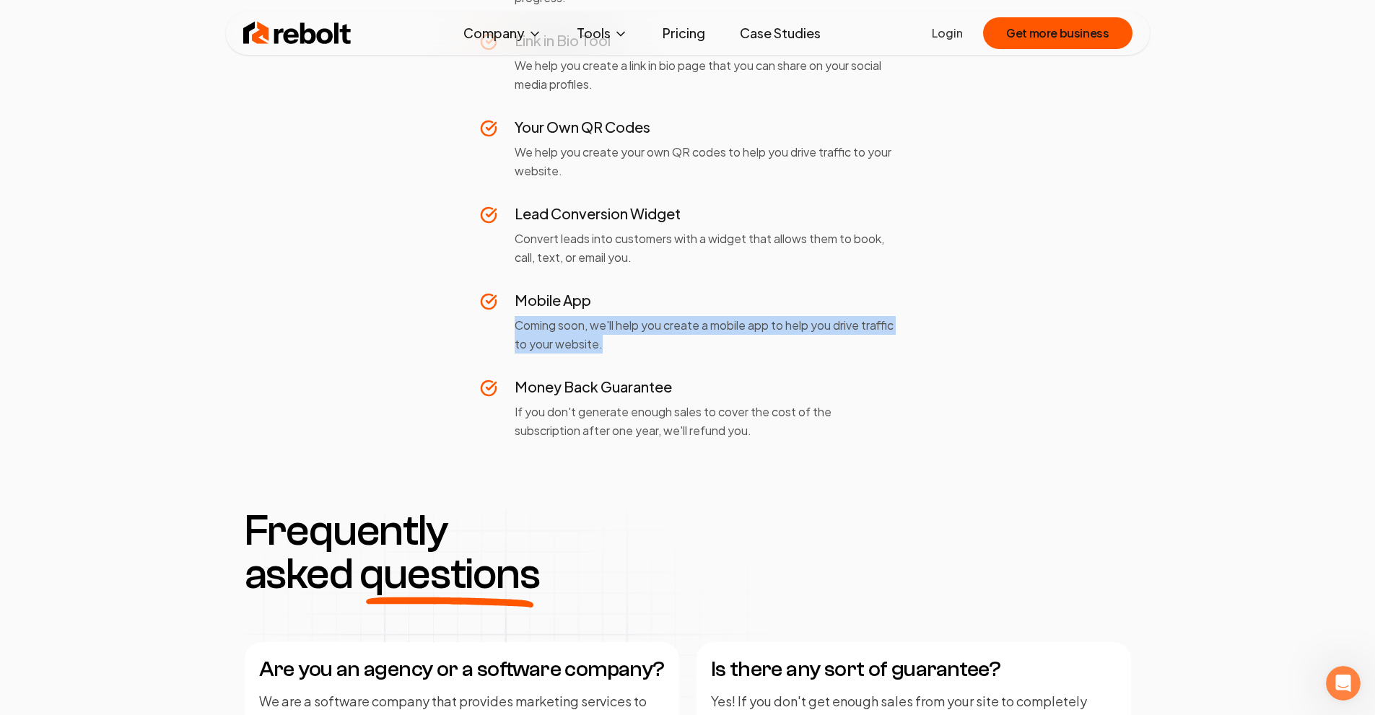
drag, startPoint x: 654, startPoint y: 339, endPoint x: 516, endPoint y: 332, distance: 138.0
click at [516, 332] on p "Coming soon, we'll help you create a mobile app to help you drive traffic to yo…" at bounding box center [705, 335] width 381 height 38
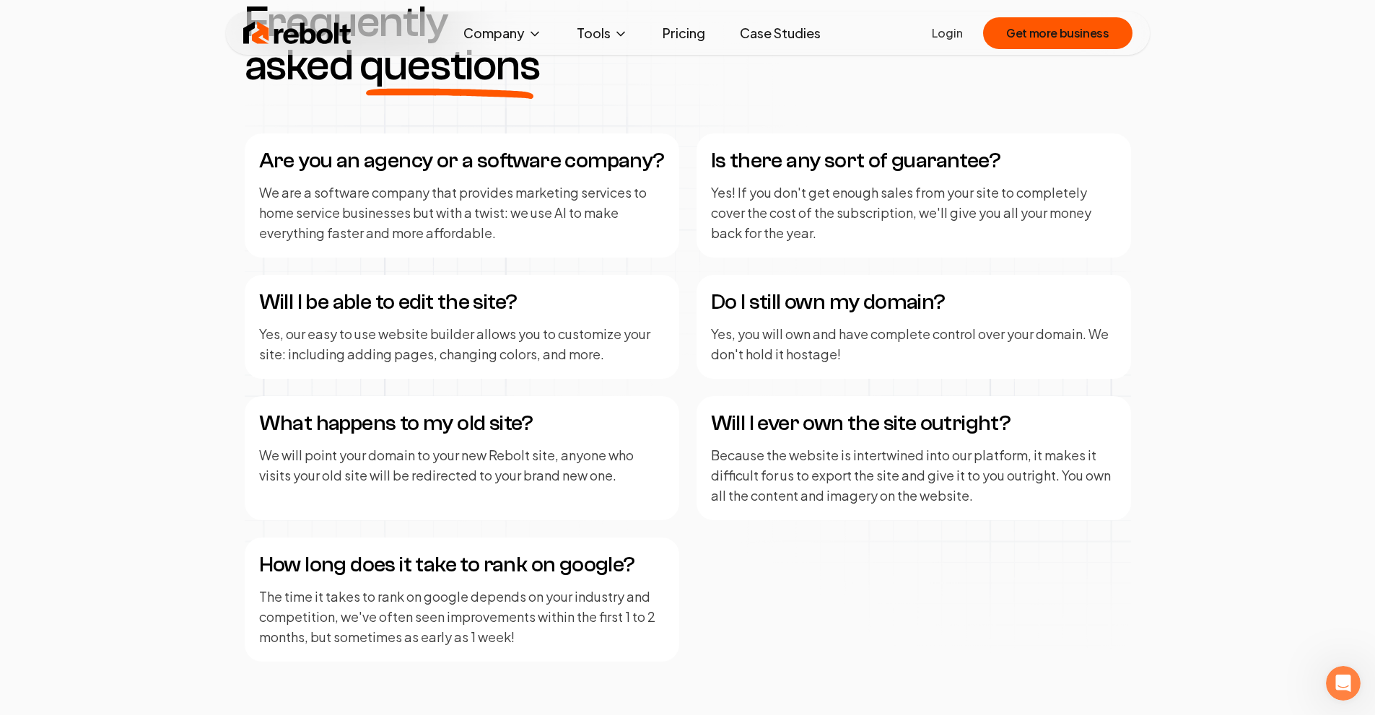
scroll to position [1732, 0]
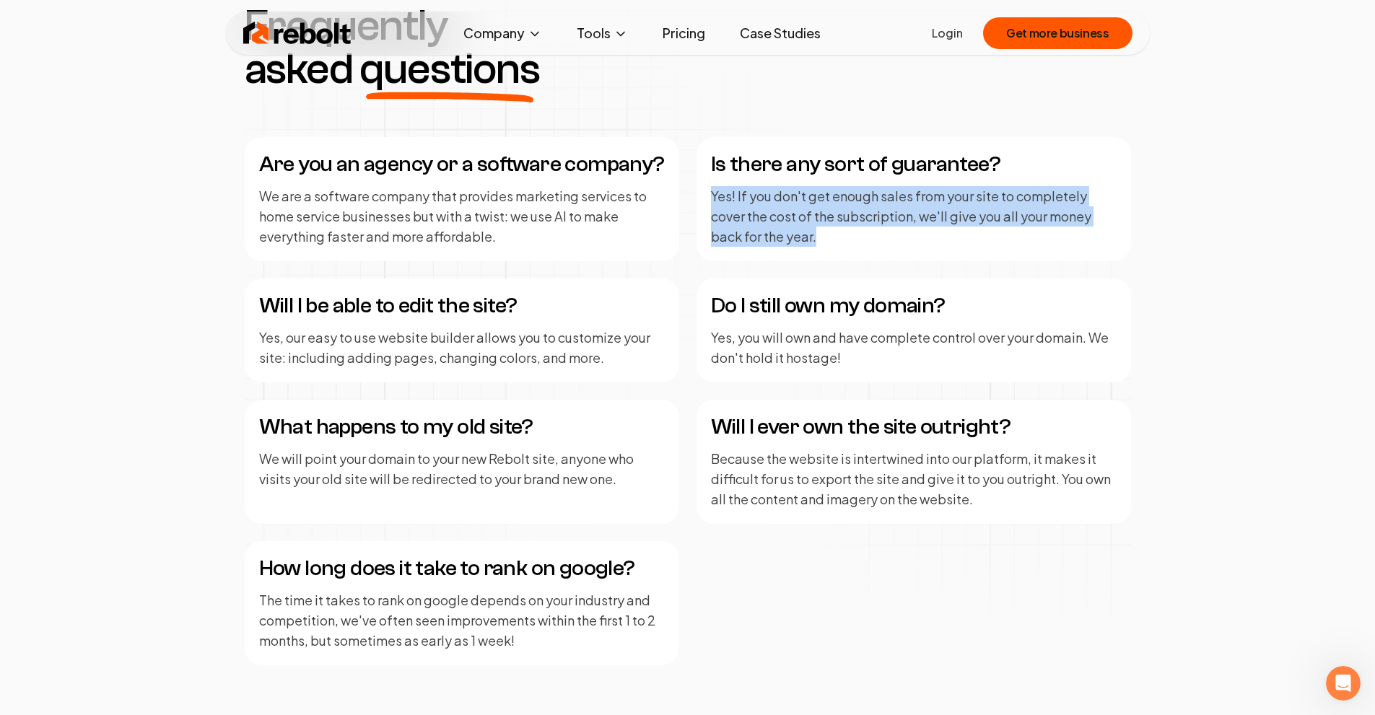
drag, startPoint x: 711, startPoint y: 193, endPoint x: 851, endPoint y: 242, distance: 148.1
click at [851, 242] on p "Yes! If you don't get enough sales from your site to completely cover the cost …" at bounding box center [914, 216] width 406 height 61
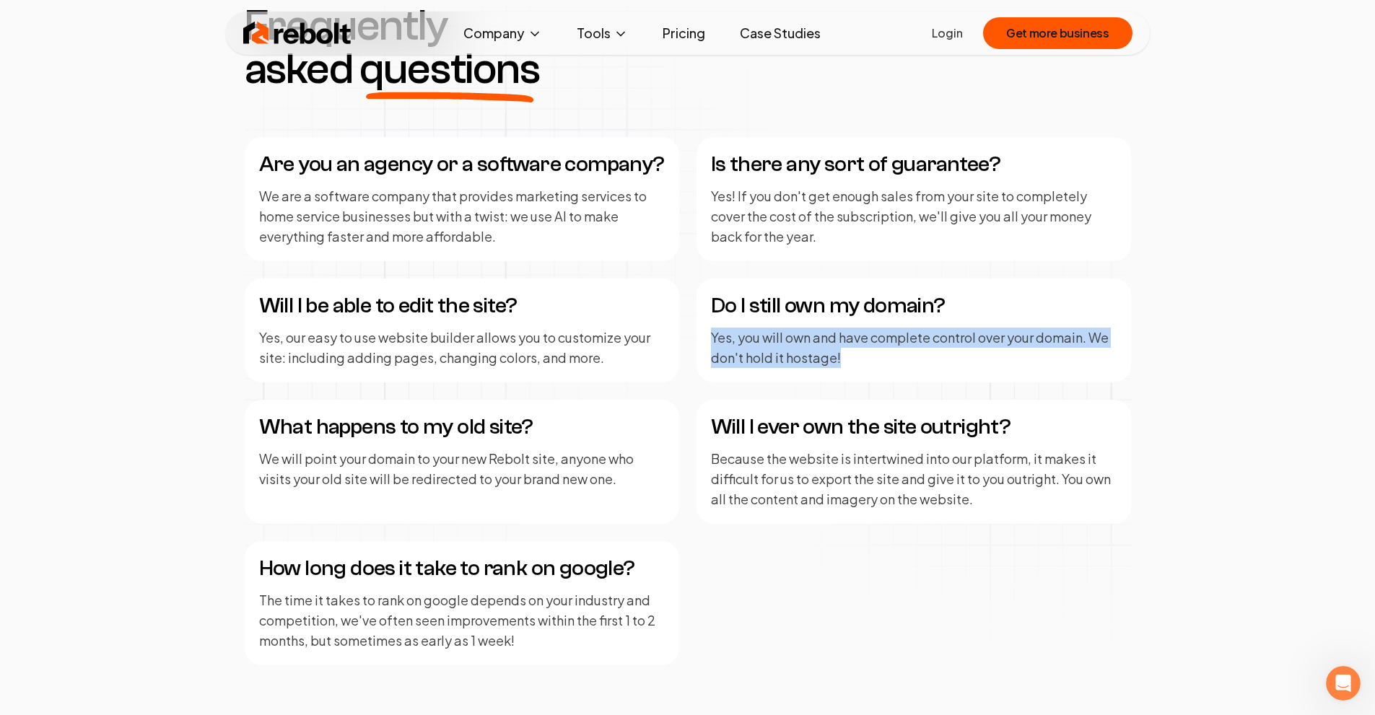
drag, startPoint x: 855, startPoint y: 361, endPoint x: 709, endPoint y: 336, distance: 147.8
click at [709, 336] on div "Do I still own my domain? Yes, you will own and have complete control over your…" at bounding box center [913, 331] width 434 height 104
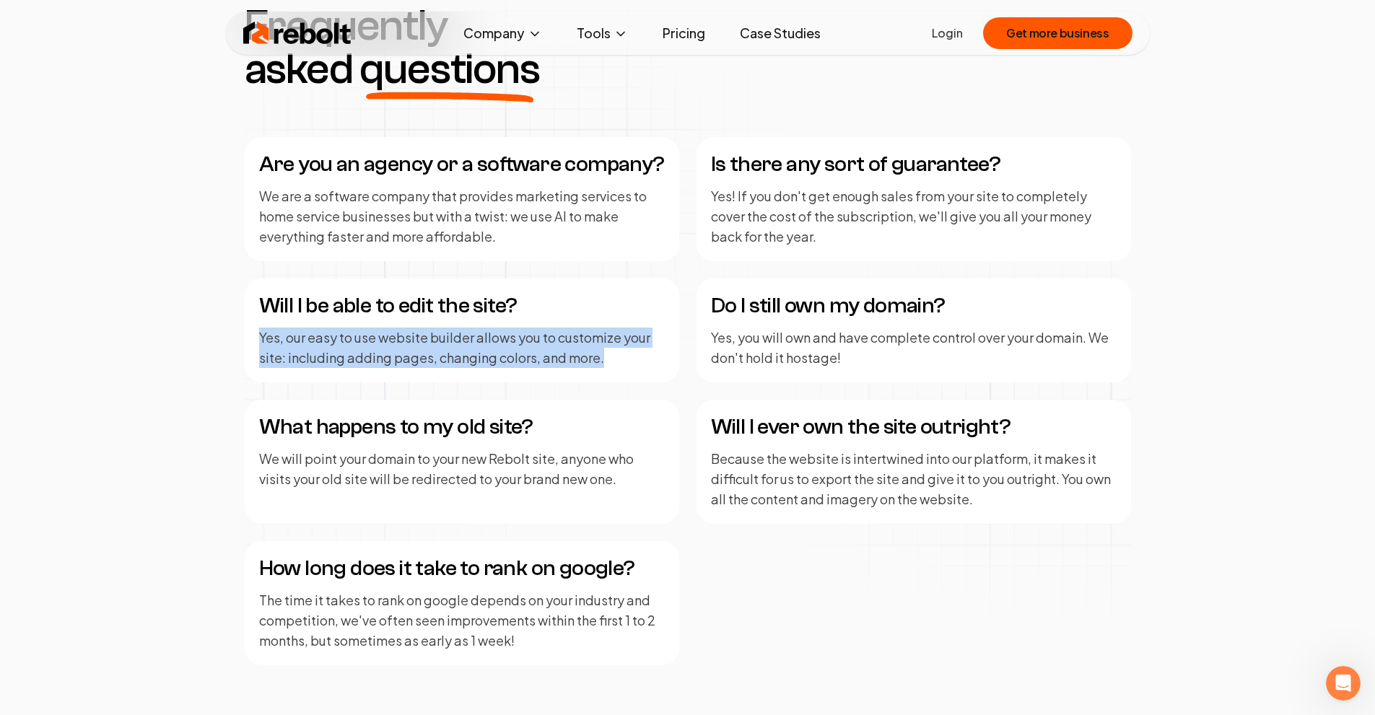
drag, startPoint x: 240, startPoint y: 337, endPoint x: 632, endPoint y: 368, distance: 393.1
click at [632, 368] on div "Frequently asked questions Are you an agency or a software company? We are a so…" at bounding box center [687, 334] width 909 height 661
click at [629, 364] on p "Yes, our easy to use website builder allows you to customize your site: includi…" at bounding box center [462, 348] width 406 height 40
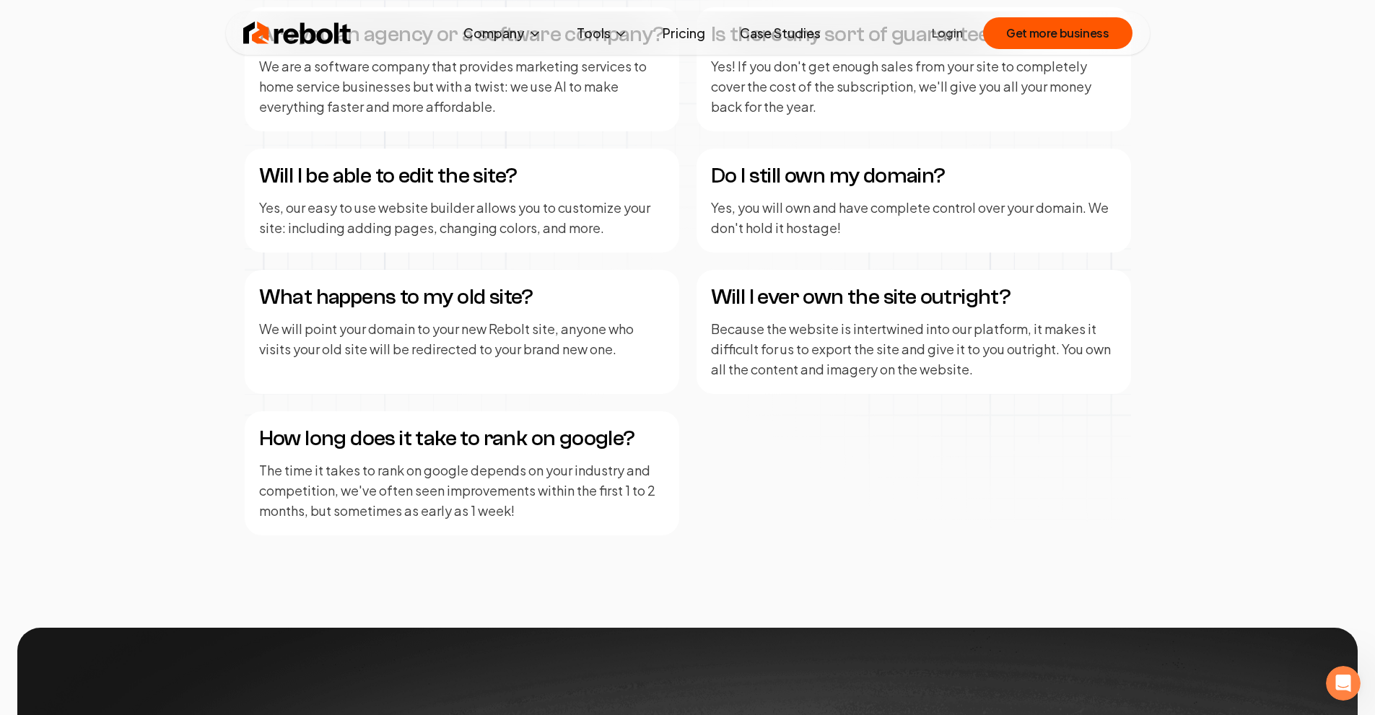
scroll to position [1877, 0]
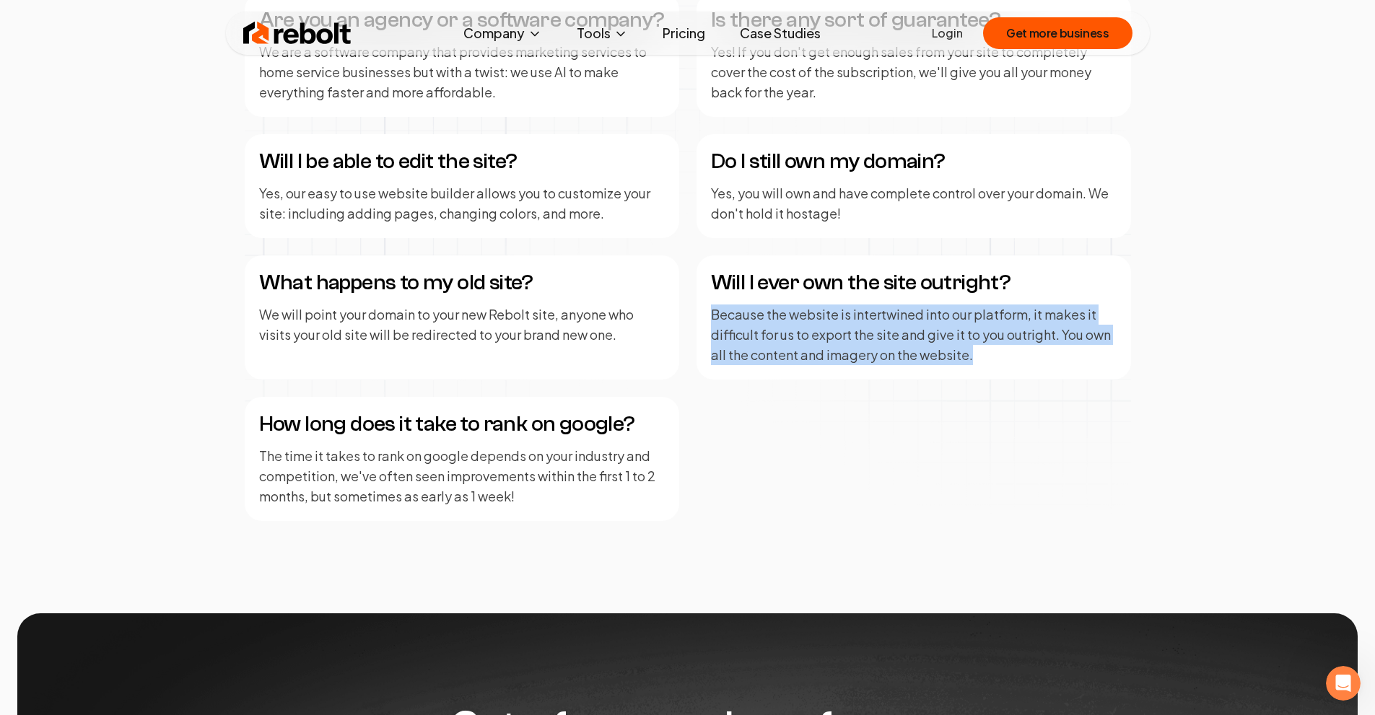
drag, startPoint x: 707, startPoint y: 313, endPoint x: 979, endPoint y: 356, distance: 274.7
click at [979, 356] on div "Will I ever own the site outright? Because the website is intertwined into our …" at bounding box center [913, 318] width 434 height 124
click at [979, 356] on p "Because the website is intertwined into our platform, it makes it difficult for…" at bounding box center [914, 335] width 406 height 61
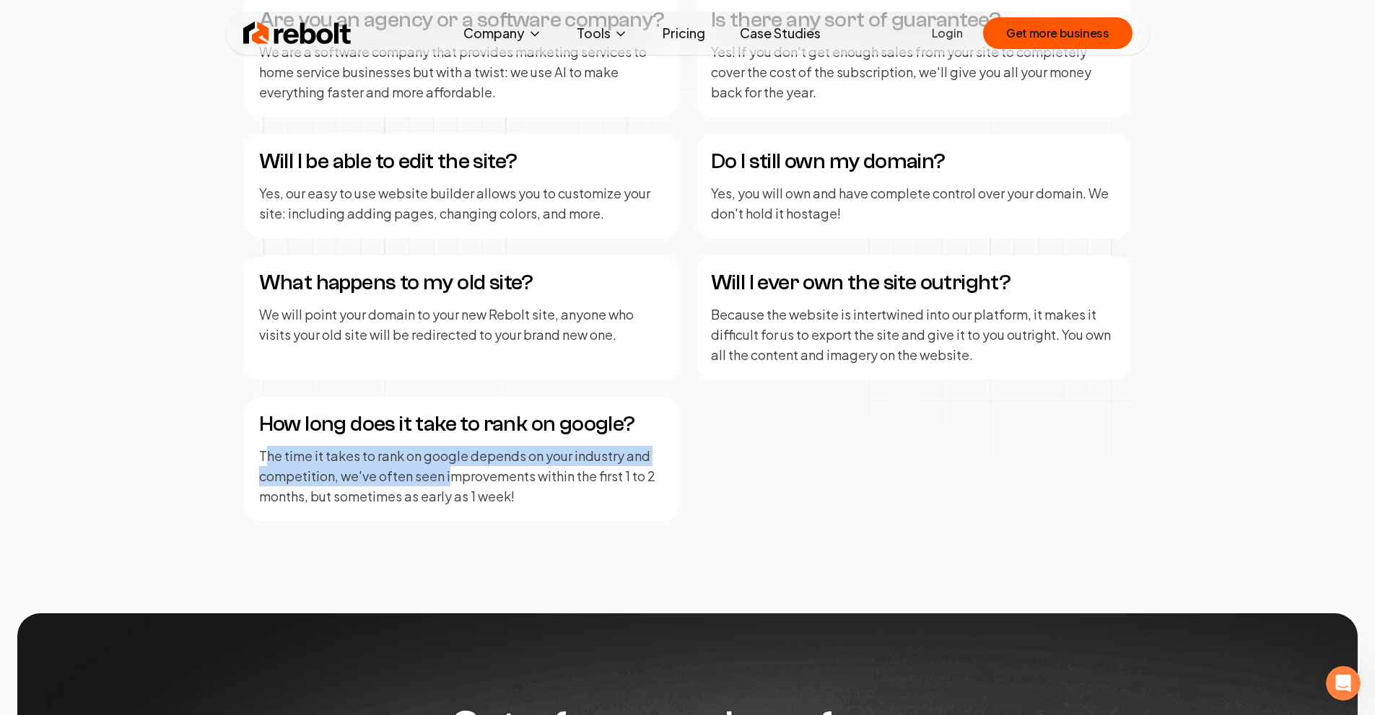
drag, startPoint x: 270, startPoint y: 454, endPoint x: 451, endPoint y: 481, distance: 183.2
click at [450, 481] on p "The time it takes to rank on google depends on your industry and competition, w…" at bounding box center [462, 476] width 406 height 61
click at [451, 481] on p "The time it takes to rank on google depends on your industry and competition, w…" at bounding box center [462, 476] width 406 height 61
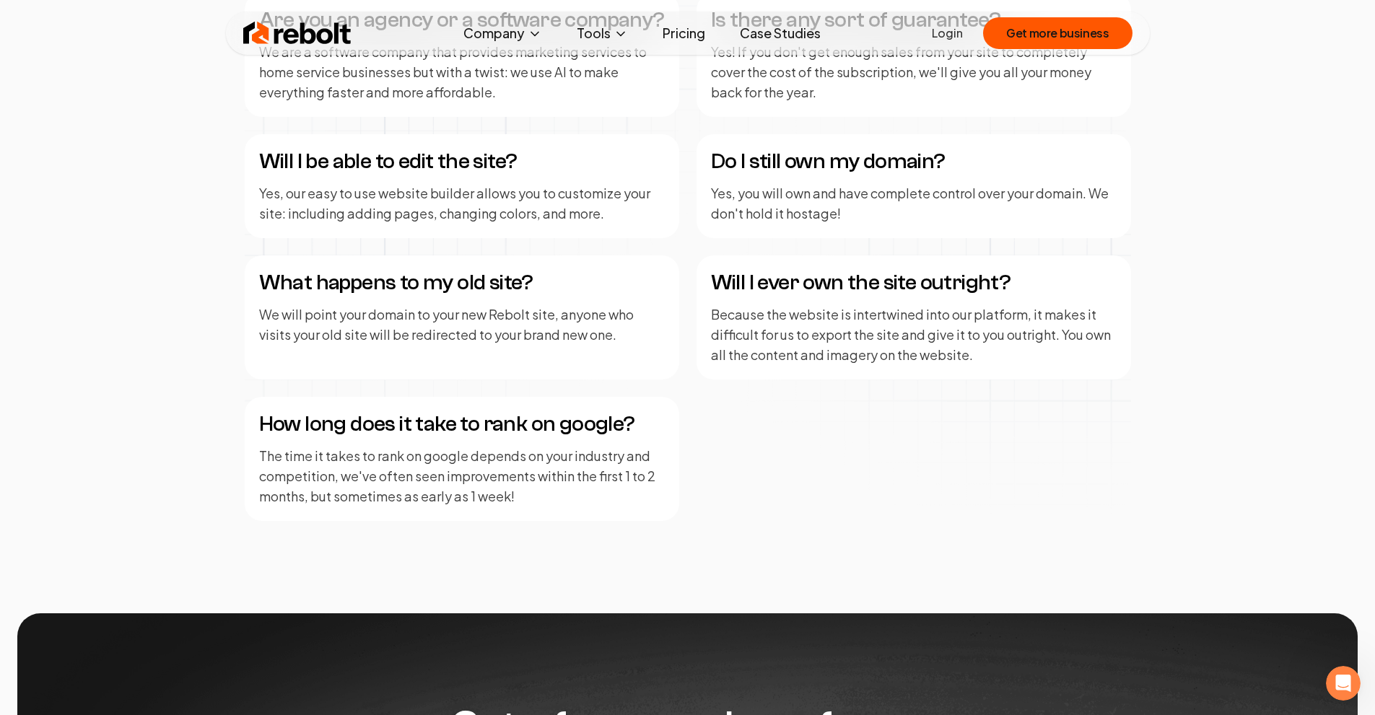
click at [499, 494] on p "The time it takes to rank on google depends on your industry and competition, w…" at bounding box center [462, 476] width 406 height 61
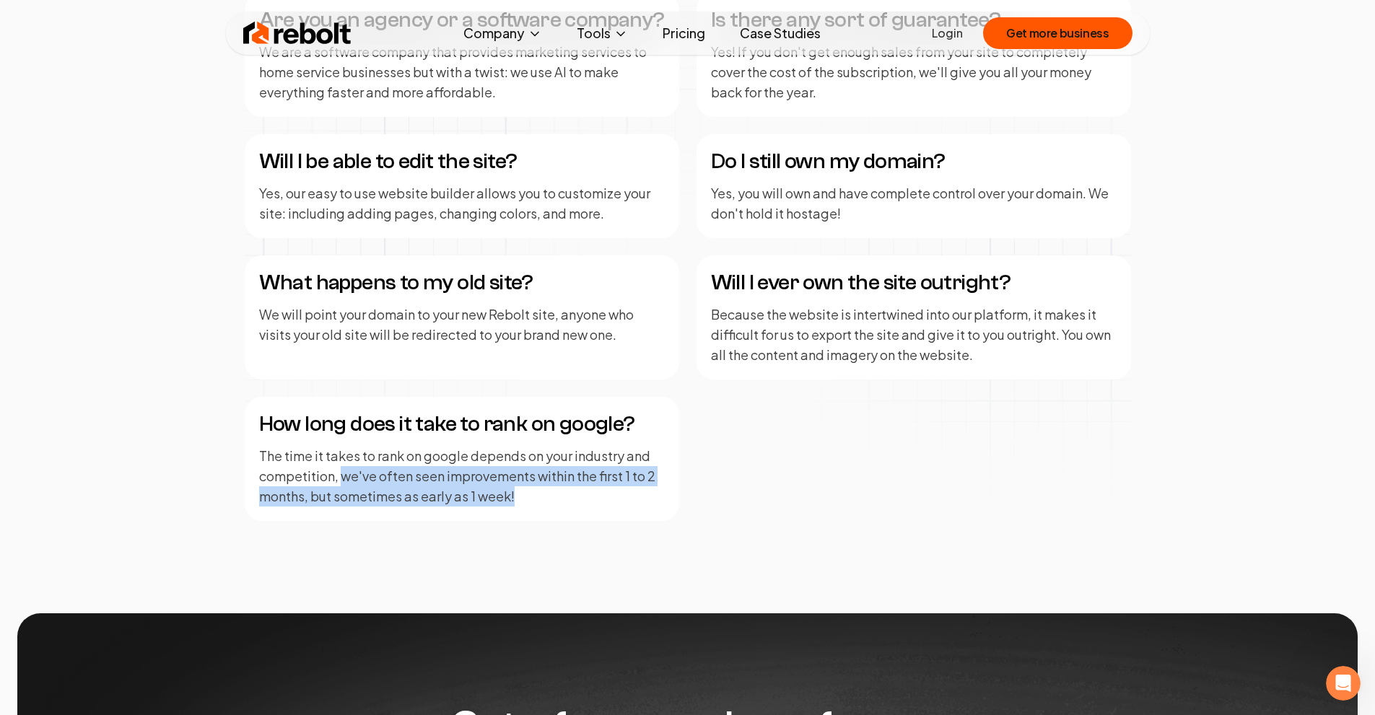
drag, startPoint x: 524, startPoint y: 493, endPoint x: 344, endPoint y: 484, distance: 180.7
click at [344, 484] on p "The time it takes to rank on google depends on your industry and competition, w…" at bounding box center [462, 476] width 406 height 61
drag, startPoint x: 550, startPoint y: 499, endPoint x: 256, endPoint y: 454, distance: 297.1
click at [256, 454] on div "How long does it take to rank on google? The time it takes to rank on google de…" at bounding box center [462, 459] width 434 height 124
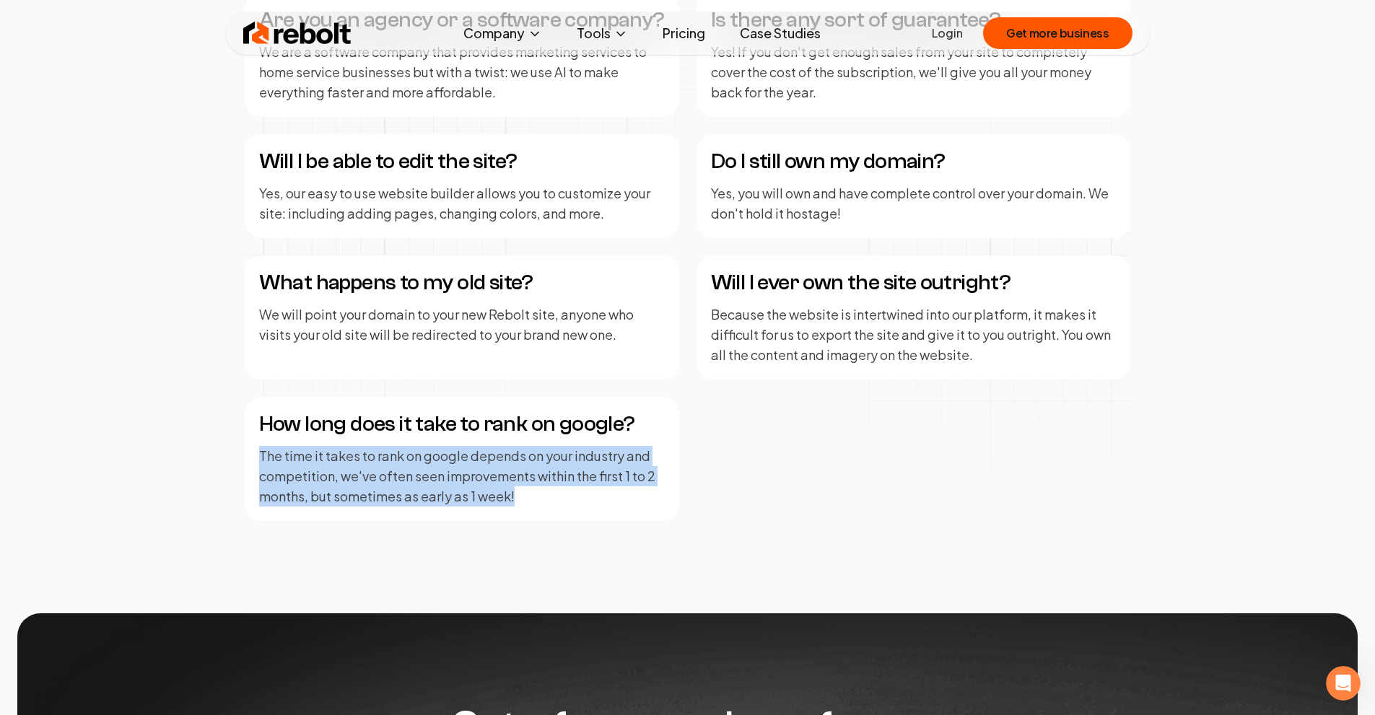
click at [256, 454] on div "How long does it take to rank on google? The time it takes to rank on google de…" at bounding box center [462, 459] width 434 height 124
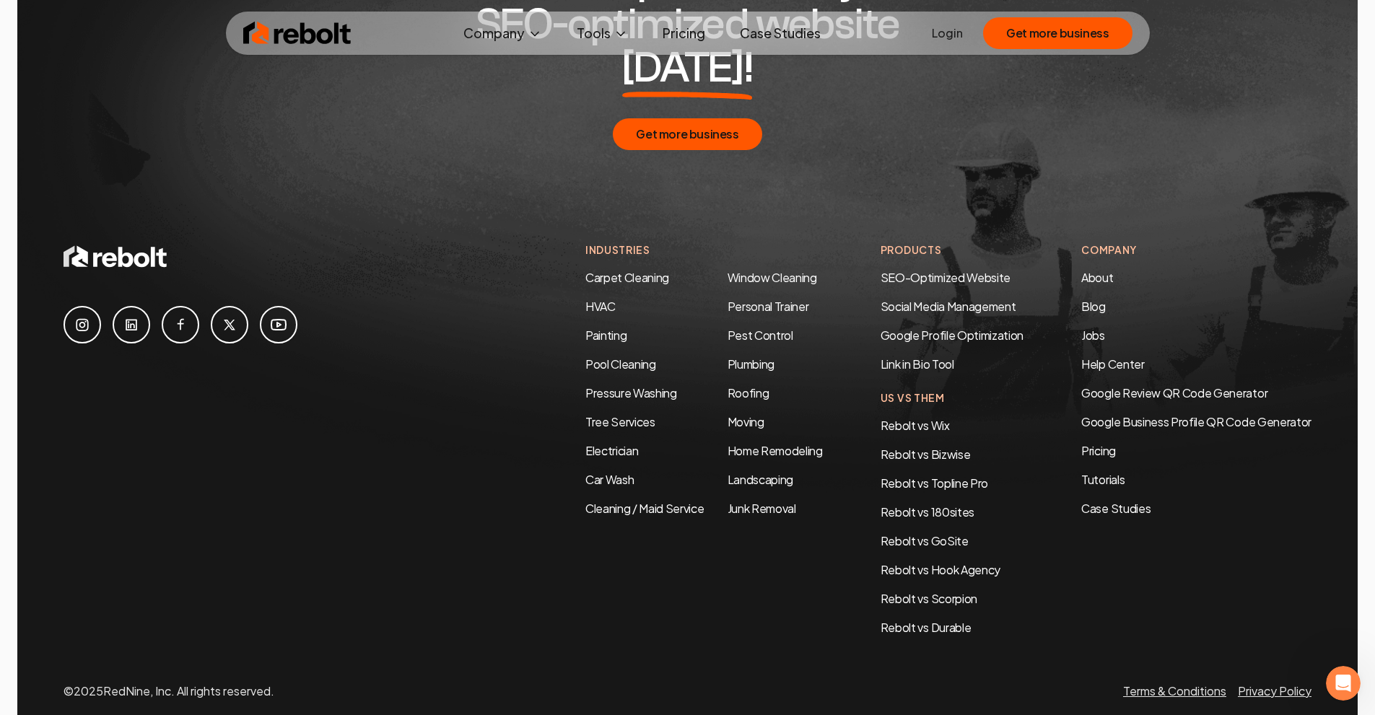
scroll to position [2628, 0]
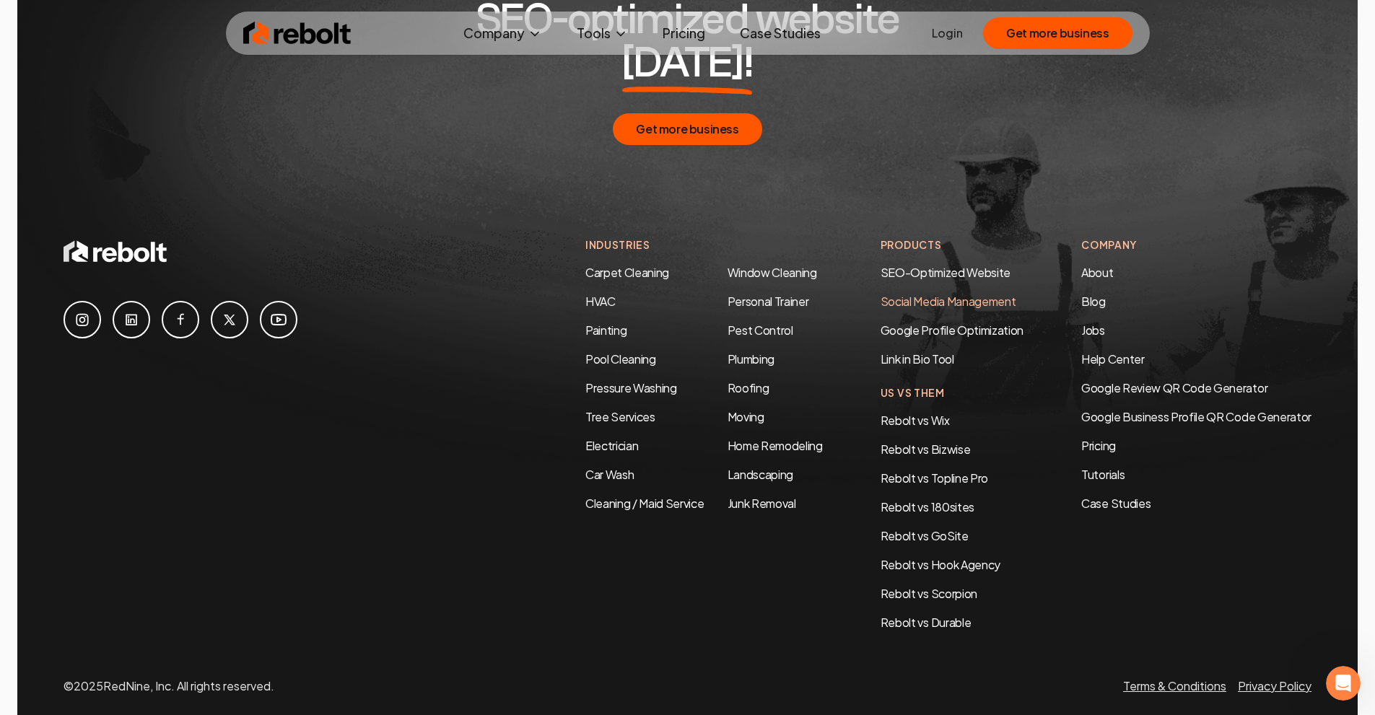
click at [964, 294] on link "Social Media Management" at bounding box center [949, 301] width 136 height 15
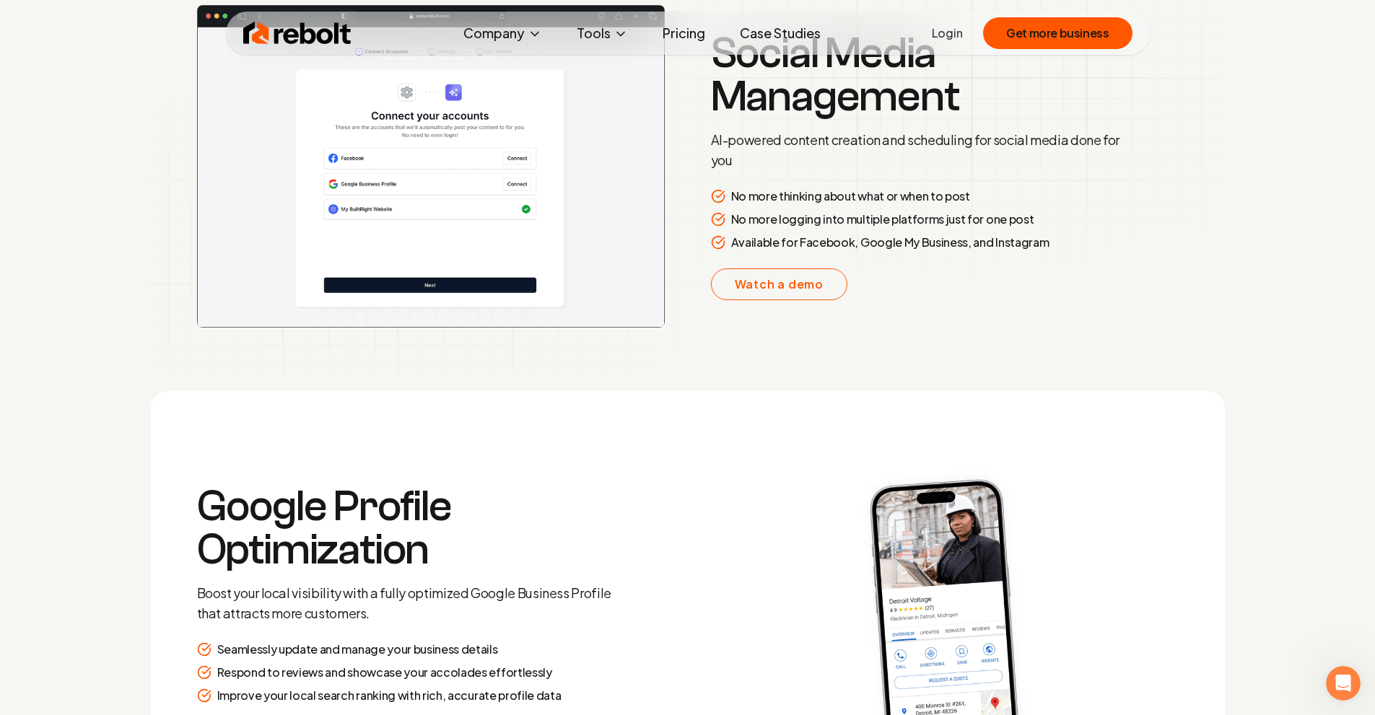
scroll to position [2453, 0]
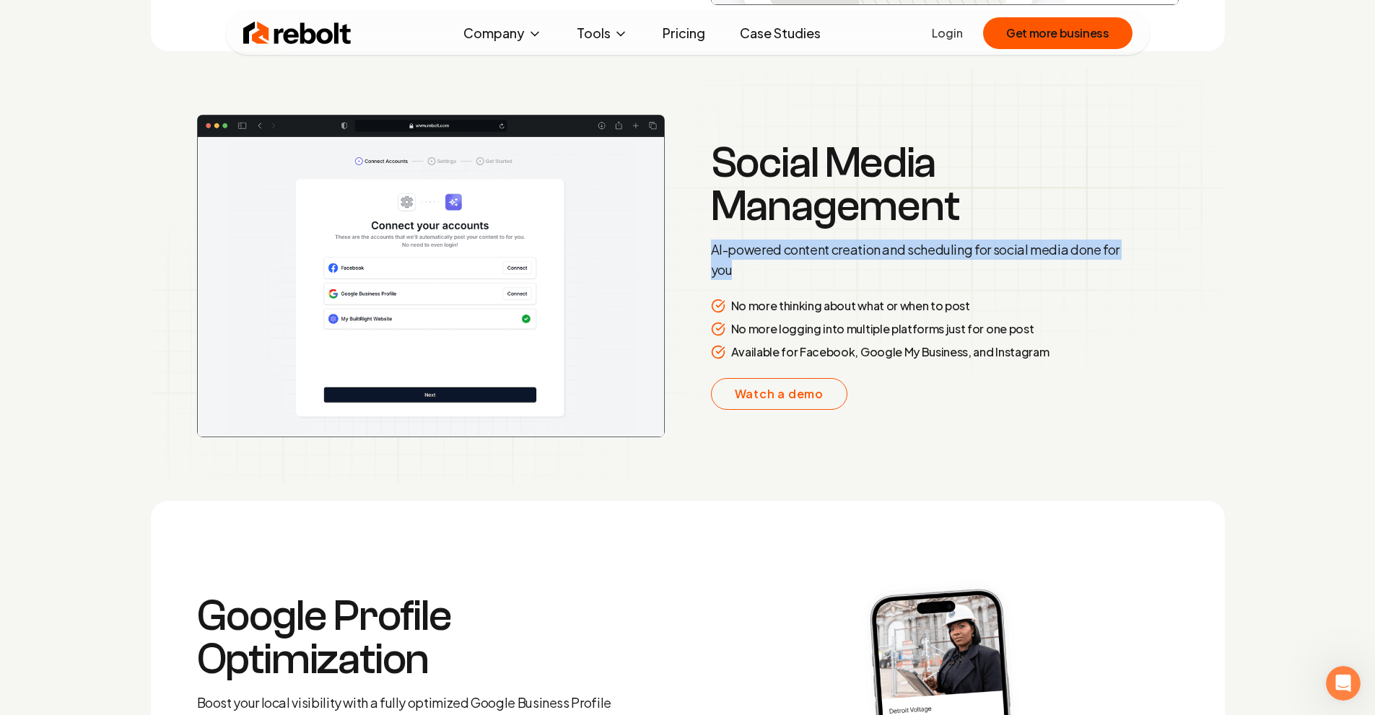
drag, startPoint x: 715, startPoint y: 244, endPoint x: 773, endPoint y: 275, distance: 66.2
click at [773, 275] on p "AI-powered content creation and scheduling for social media done for you" at bounding box center [919, 260] width 416 height 40
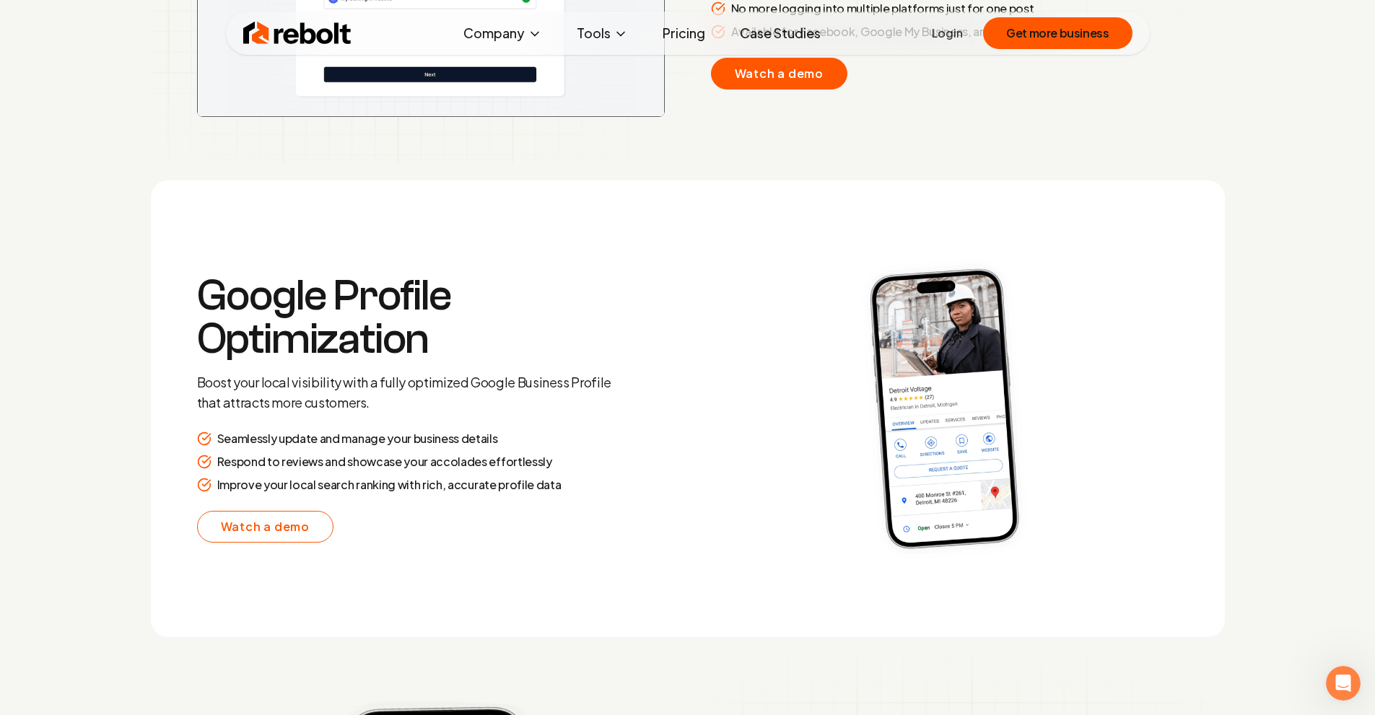
scroll to position [2886, 0]
